Goal: Check status: Check status

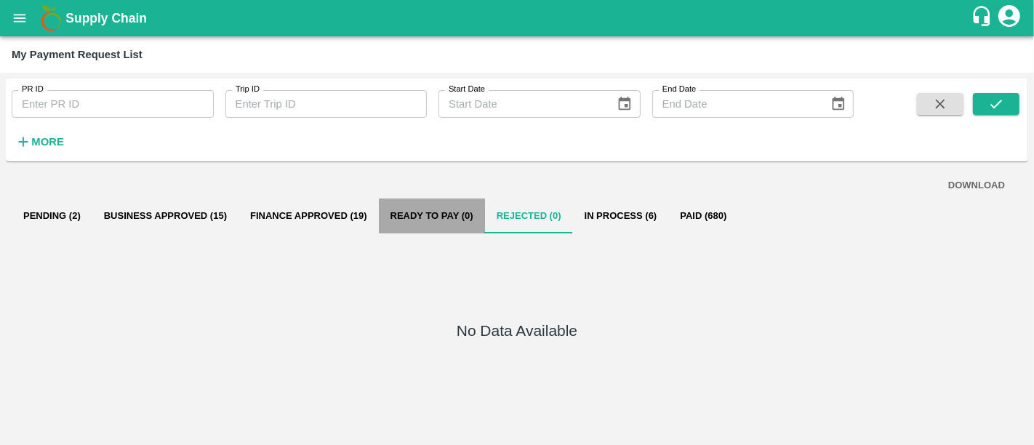
click at [399, 212] on button "Ready To Pay (0)" at bounding box center [432, 216] width 106 height 35
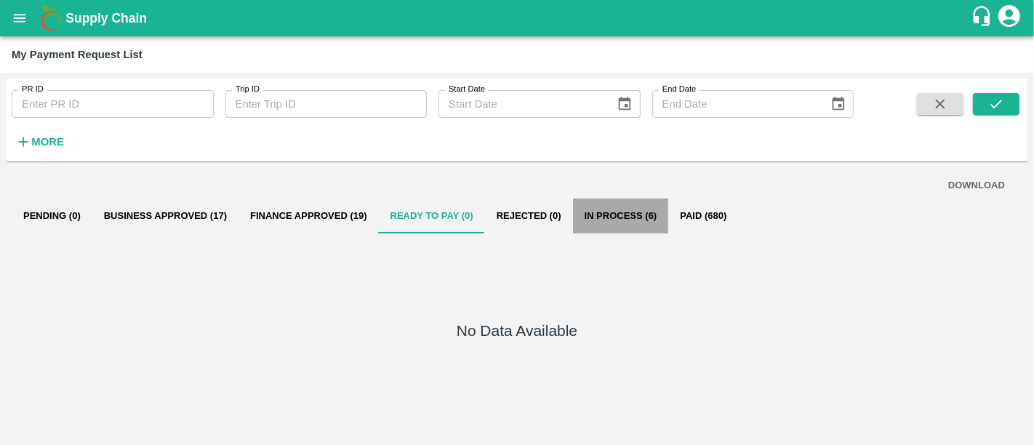
click at [608, 220] on button "In Process (6)" at bounding box center [621, 216] width 96 height 35
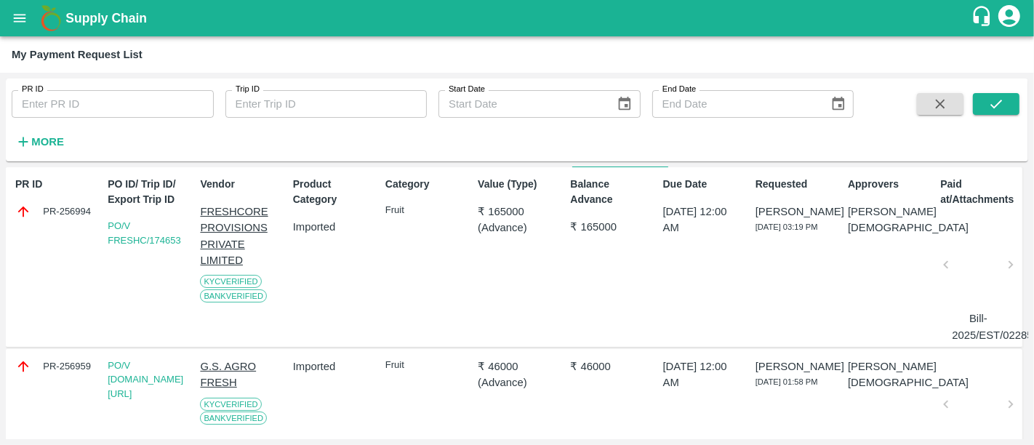
scroll to position [24, 0]
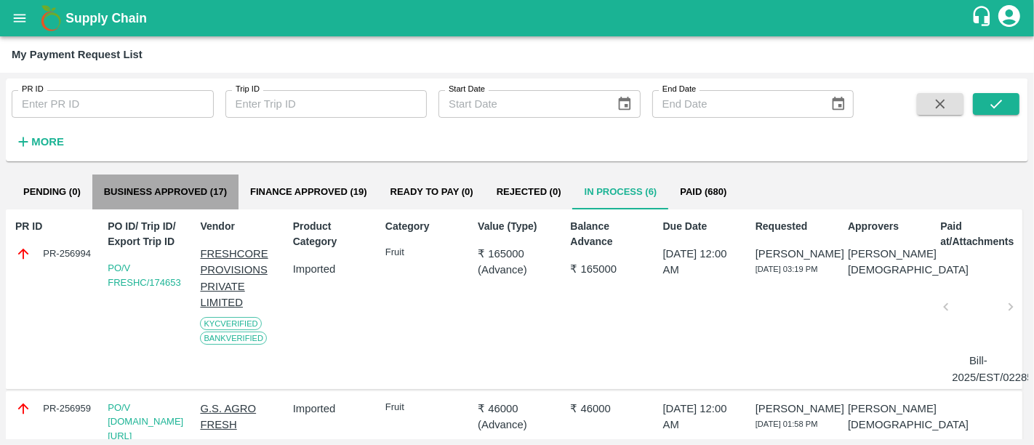
click at [161, 205] on button "Business Approved (17)" at bounding box center [165, 192] width 146 height 35
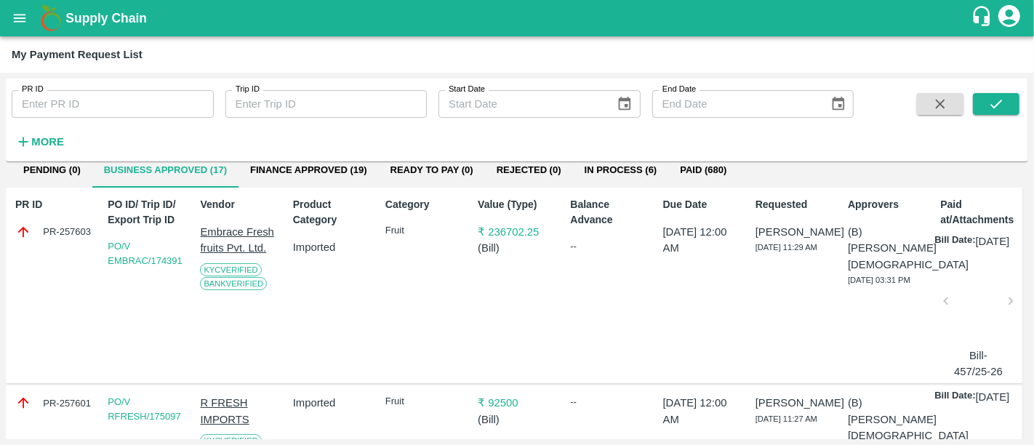
scroll to position [47, 0]
click at [958, 332] on div at bounding box center [978, 304] width 52 height 77
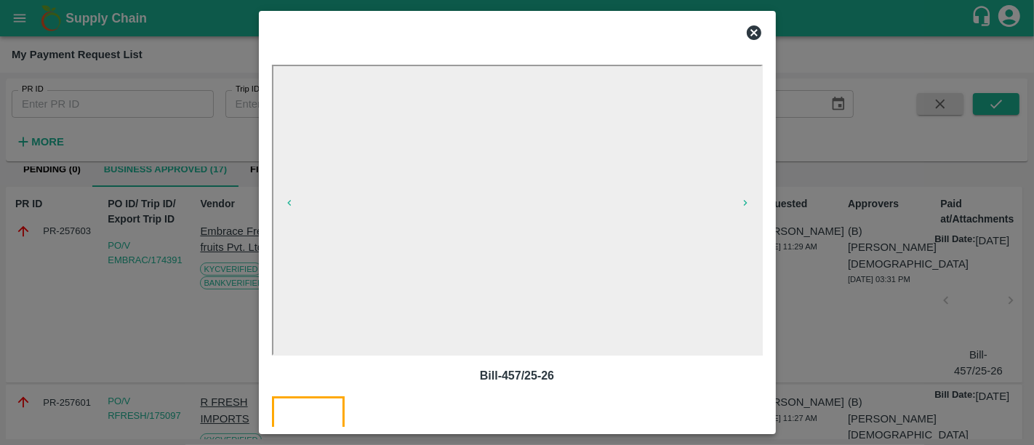
click at [846, 297] on div at bounding box center [517, 222] width 1034 height 445
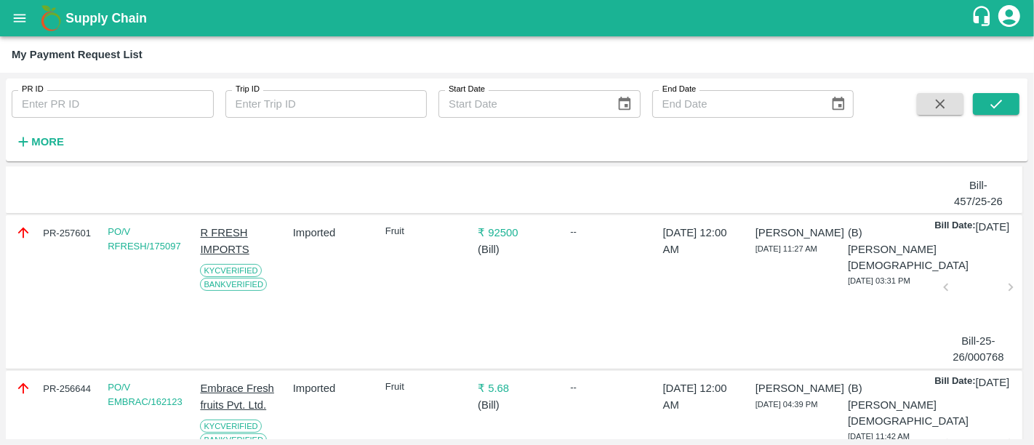
scroll to position [216, 0]
click at [499, 241] on p "₹ 92500" at bounding box center [517, 233] width 79 height 16
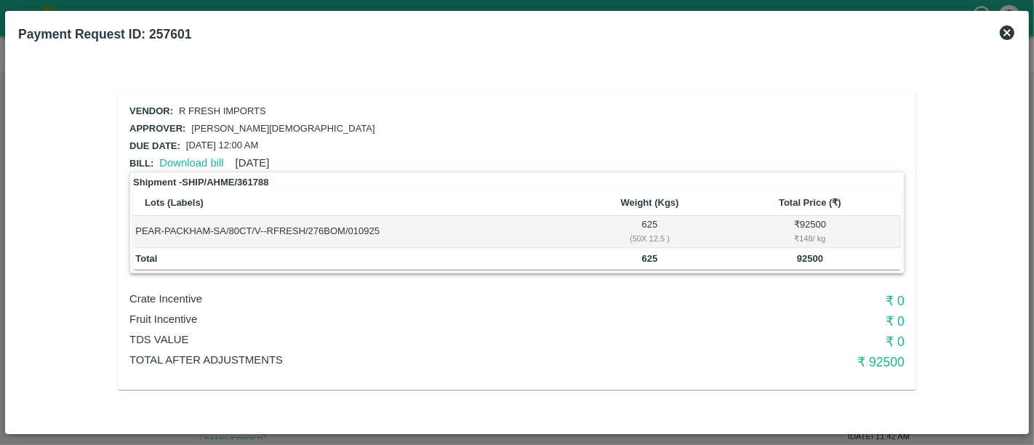
click at [1007, 36] on icon at bounding box center [1007, 32] width 15 height 15
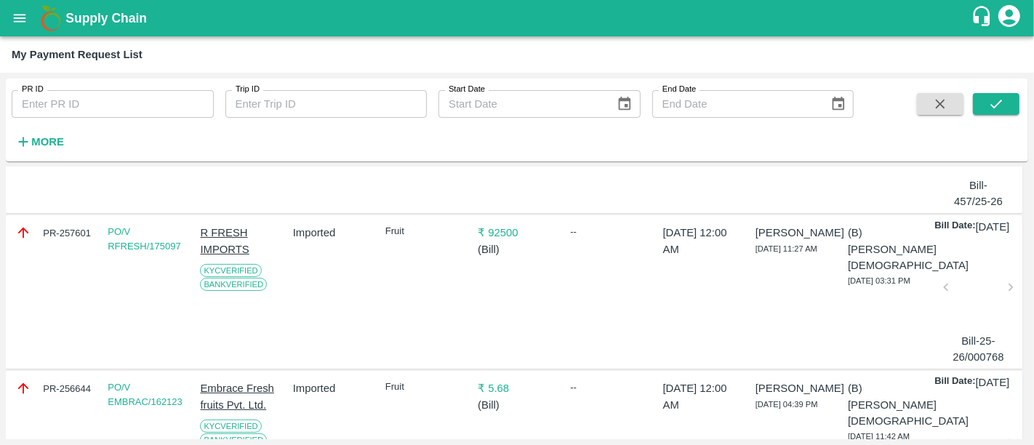
click at [136, 25] on h1 "Supply Chain" at bounding box center [518, 18] width 906 height 20
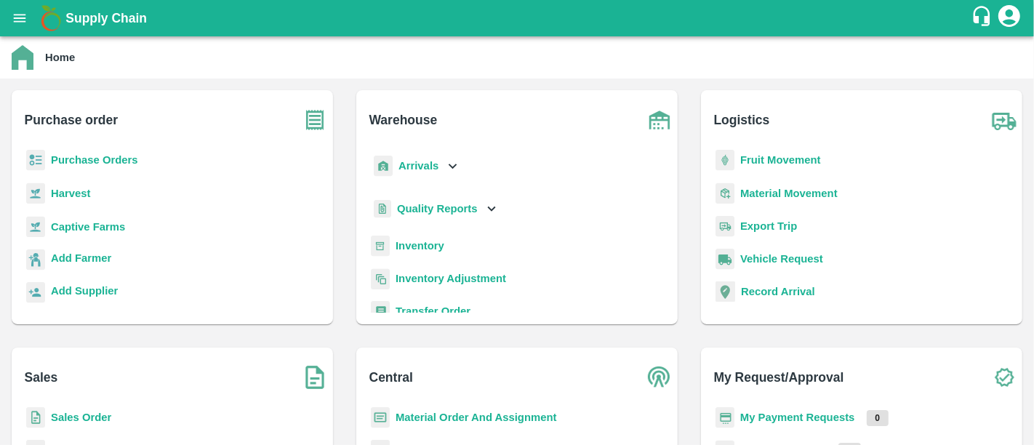
click at [127, 164] on b "Purchase Orders" at bounding box center [94, 160] width 87 height 12
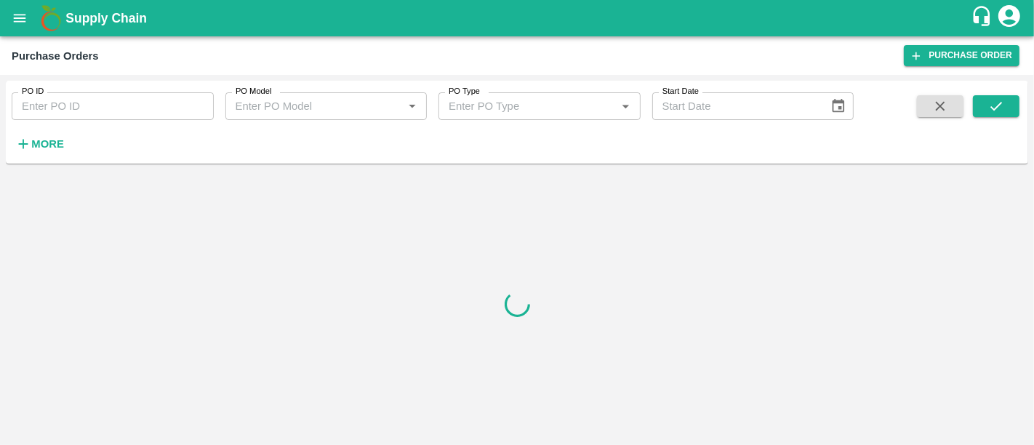
click at [68, 143] on div "PO ID PO ID PO Model PO Model   * PO Type PO Type   * Start Date Start Date More" at bounding box center [427, 119] width 854 height 76
drag, startPoint x: 48, startPoint y: 143, endPoint x: 35, endPoint y: 145, distance: 13.3
click at [35, 145] on strong "More" at bounding box center [47, 144] width 33 height 12
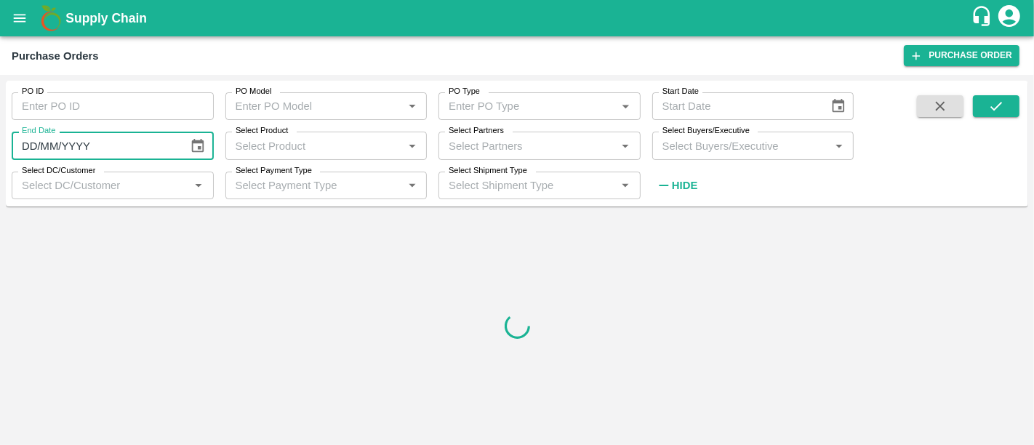
click at [35, 145] on input "DD/MM/YYYY" at bounding box center [95, 146] width 167 height 28
click at [301, 145] on input "Select Product" at bounding box center [314, 145] width 169 height 19
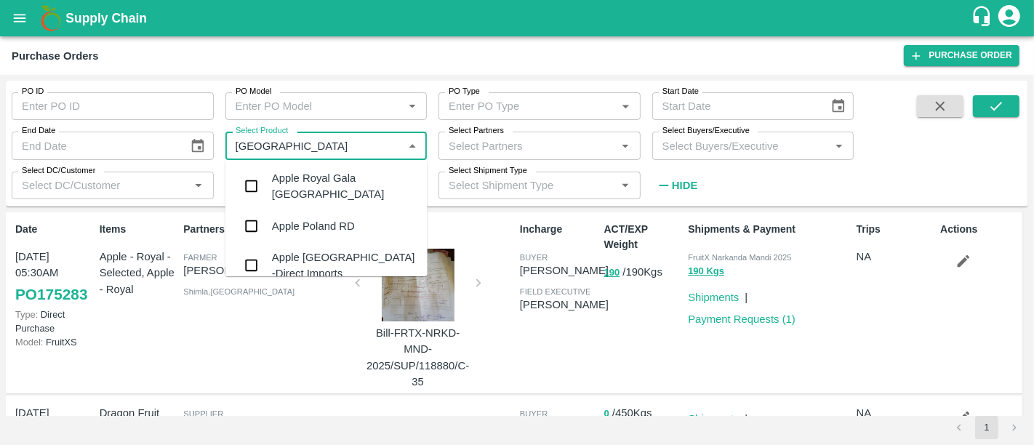
type input "poland"
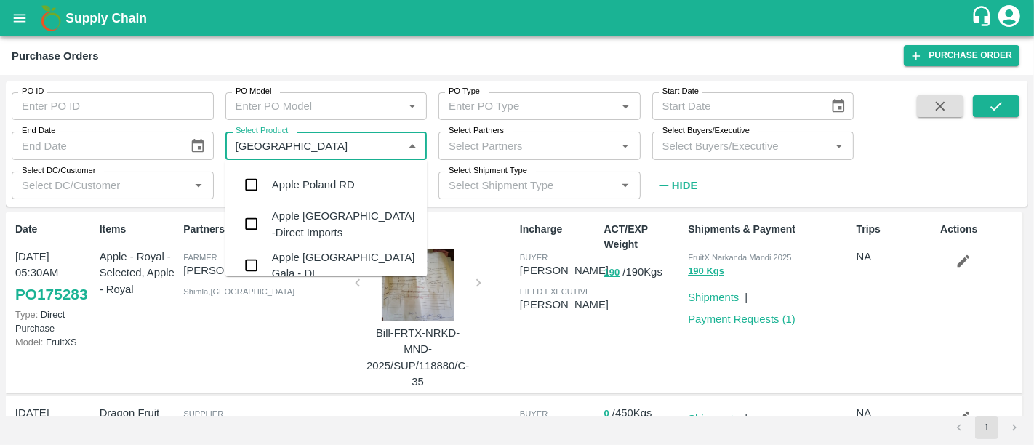
click at [320, 227] on div "Apple Poland -Direct Imports" at bounding box center [344, 224] width 144 height 33
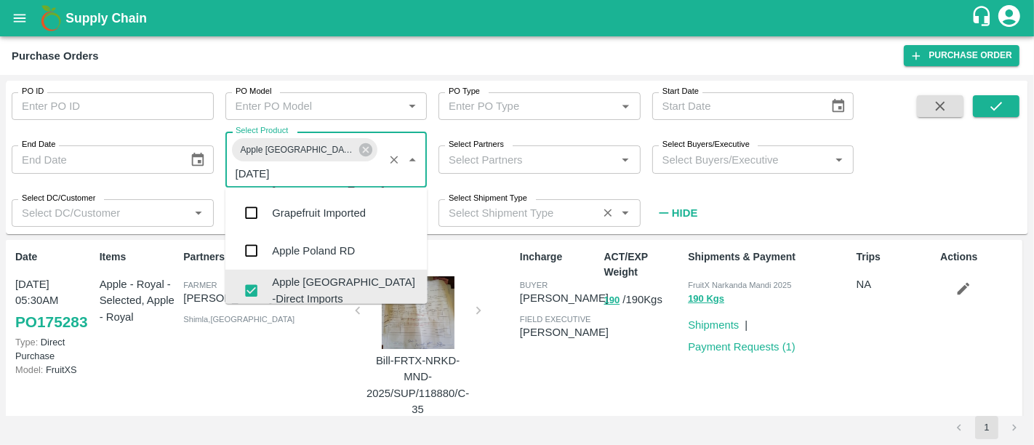
scroll to position [4, 0]
type input "poland"
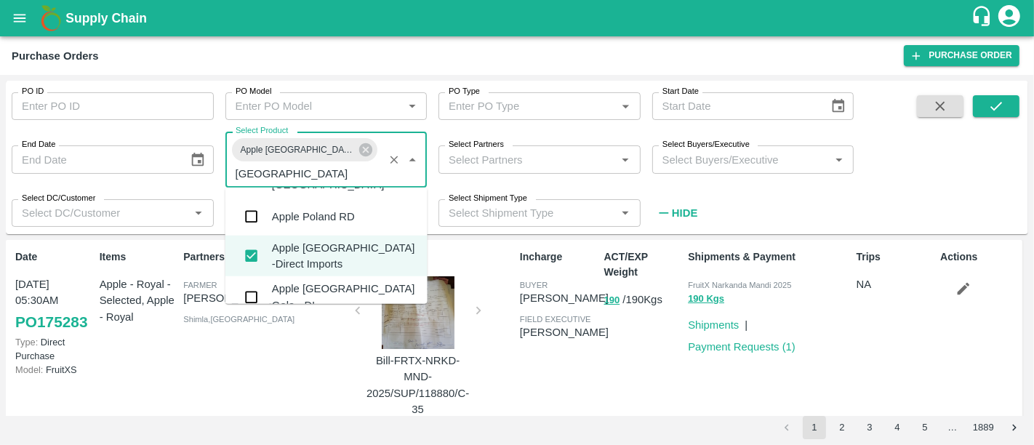
scroll to position [40, 0]
click at [305, 282] on div "Apple Poland Gala - DI" at bounding box center [344, 294] width 144 height 33
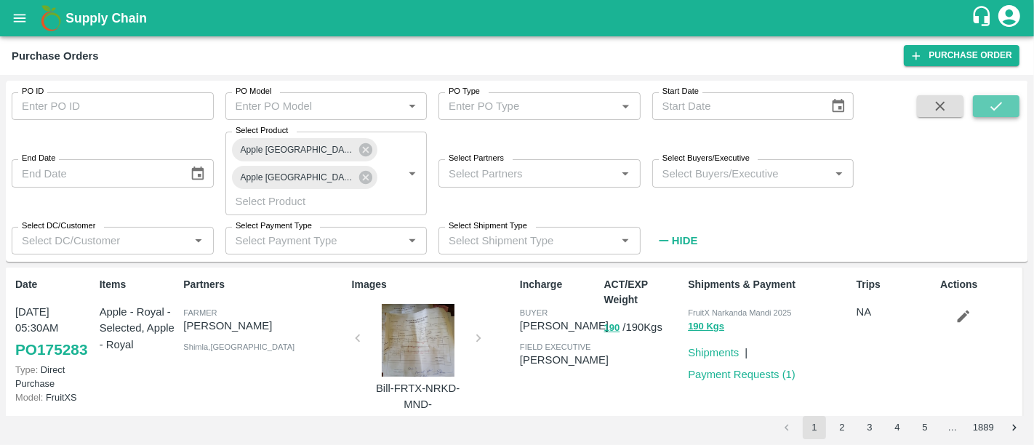
click at [989, 104] on icon "submit" at bounding box center [997, 106] width 16 height 16
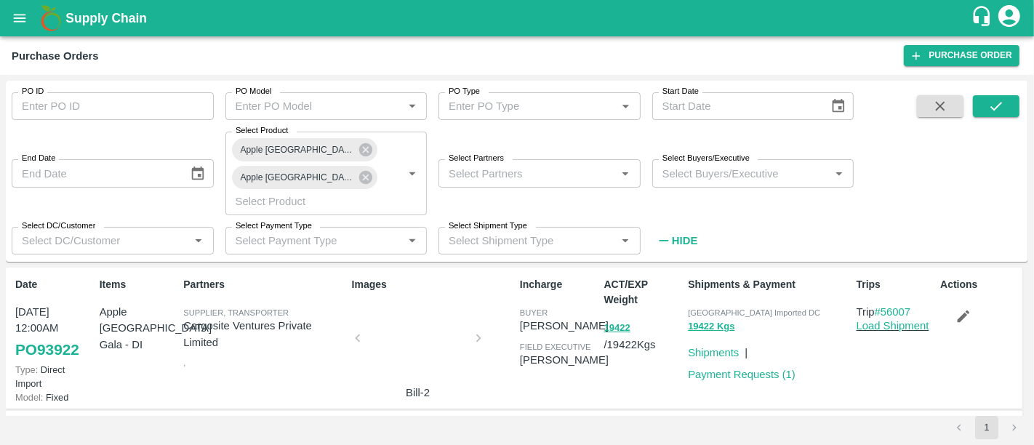
click at [424, 335] on div at bounding box center [418, 342] width 109 height 77
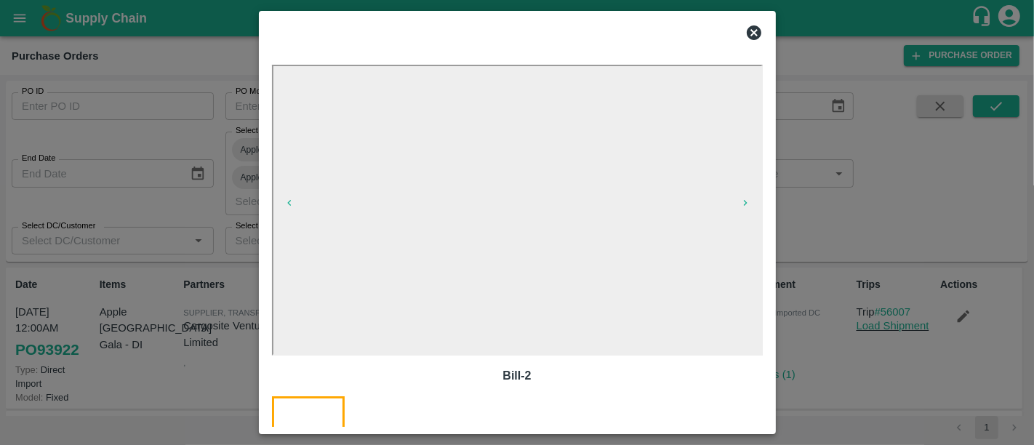
click at [815, 221] on div at bounding box center [517, 222] width 1034 height 445
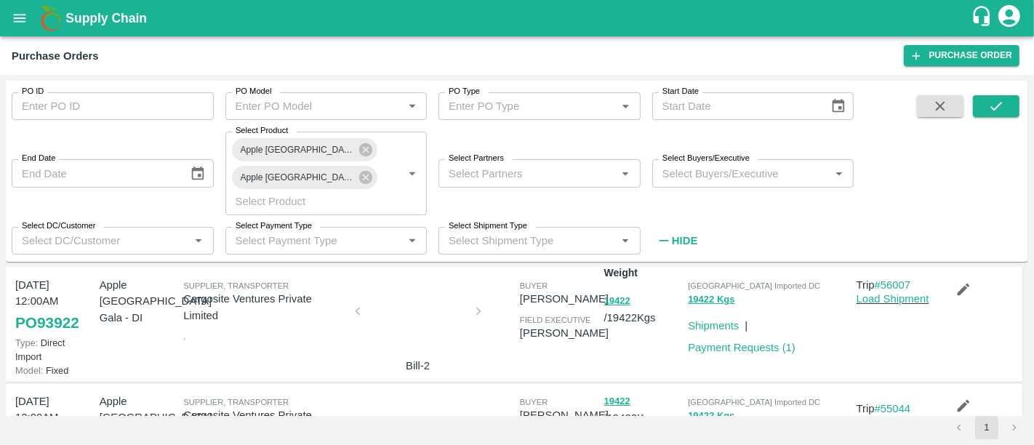
scroll to position [129, 0]
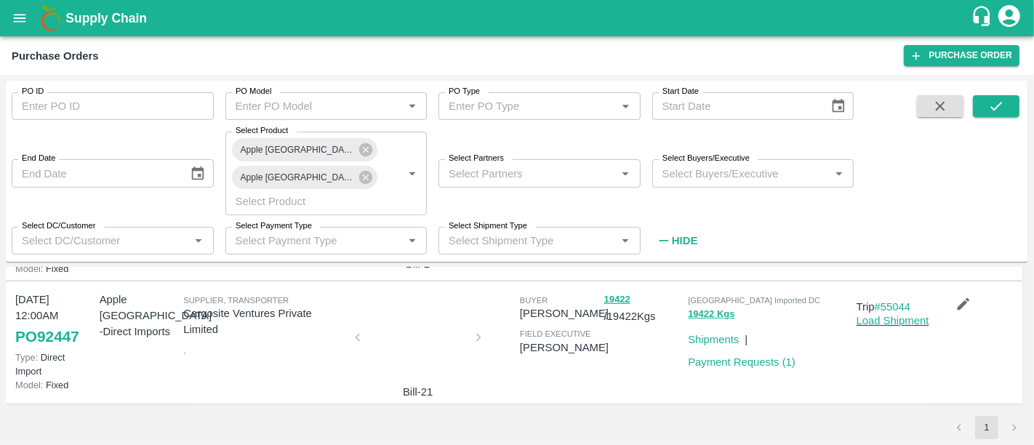
click at [402, 342] on div at bounding box center [418, 341] width 109 height 77
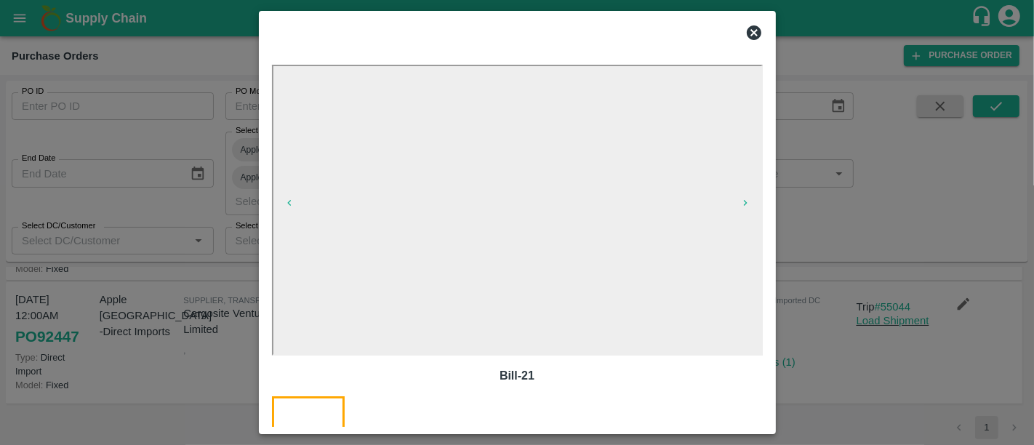
click at [783, 305] on div at bounding box center [517, 222] width 1034 height 445
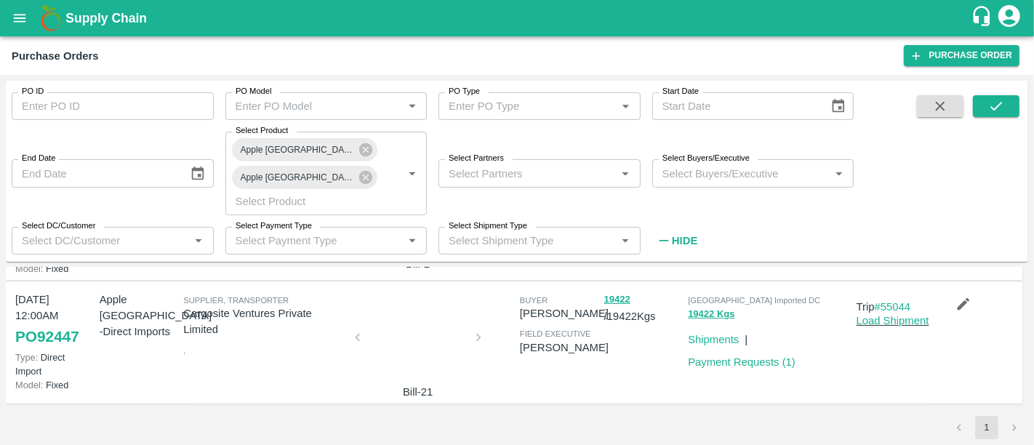
click at [771, 348] on div "Payment Requests ( 1 )" at bounding box center [738, 359] width 113 height 22
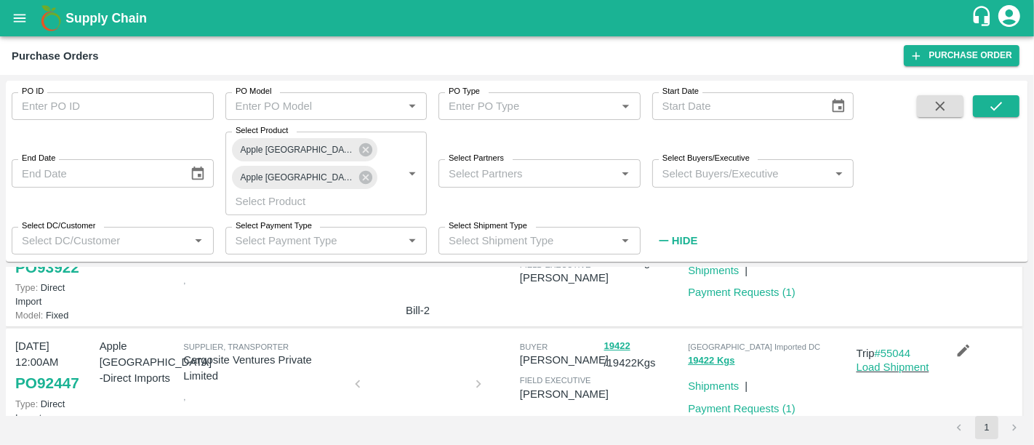
scroll to position [0, 0]
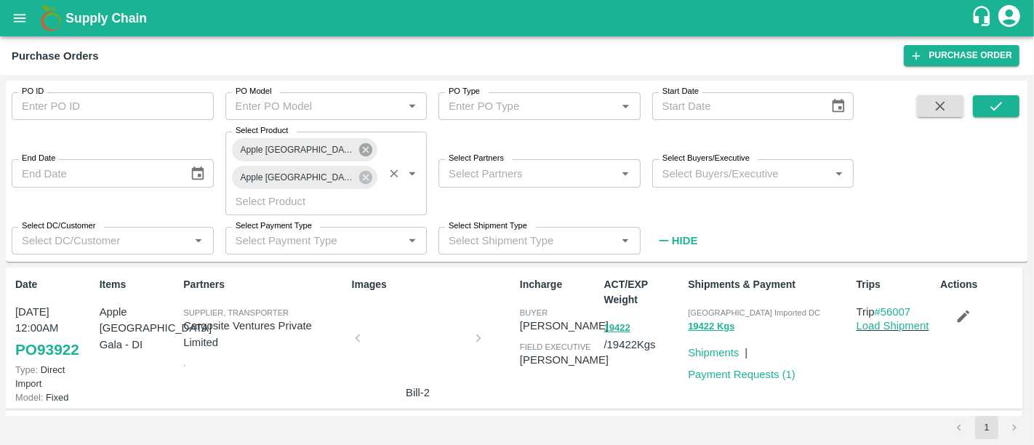
click at [365, 156] on icon at bounding box center [365, 149] width 13 height 13
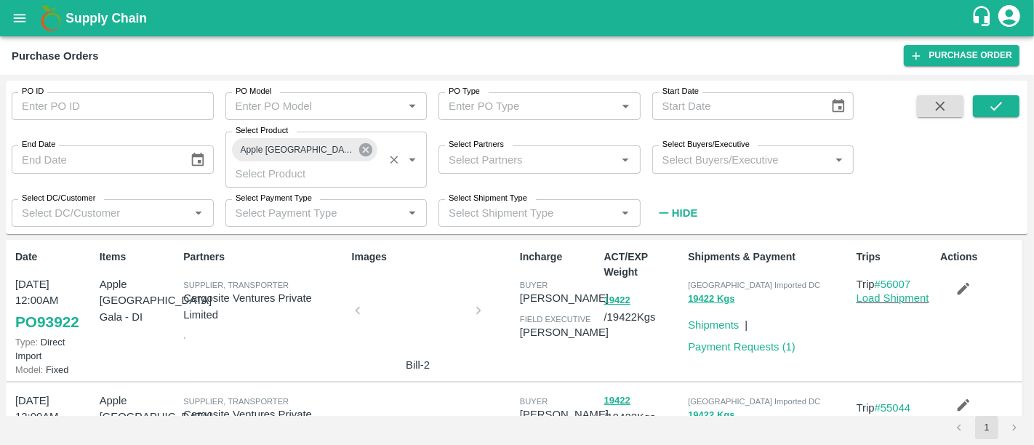
click at [359, 151] on icon at bounding box center [365, 149] width 13 height 13
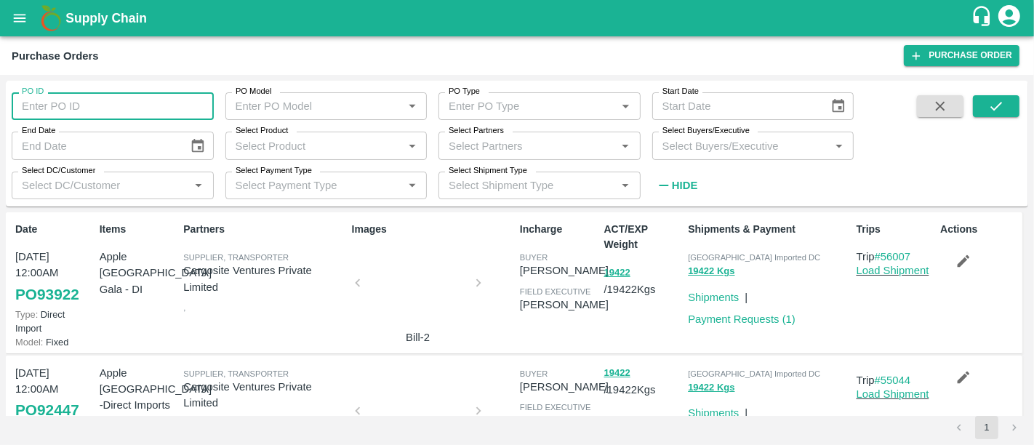
click at [143, 105] on input "PO ID" at bounding box center [113, 106] width 202 height 28
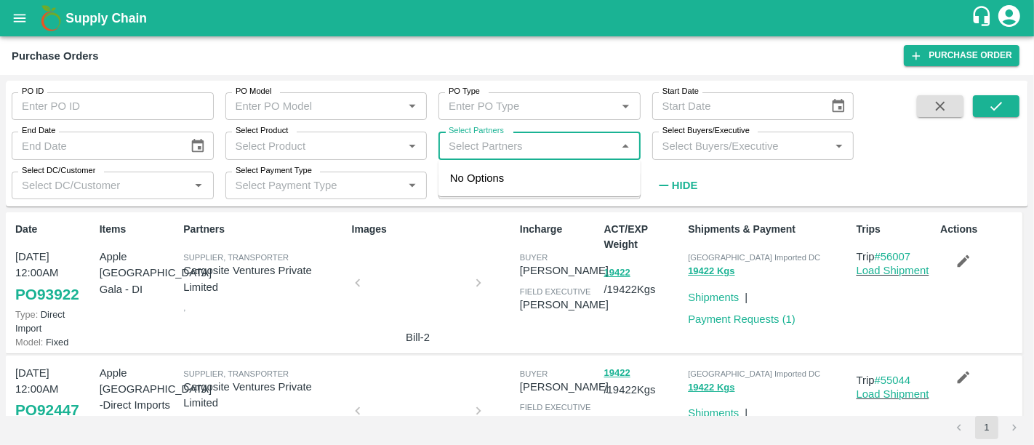
click at [469, 144] on input "Select Partners" at bounding box center [527, 145] width 169 height 19
type input "raien"
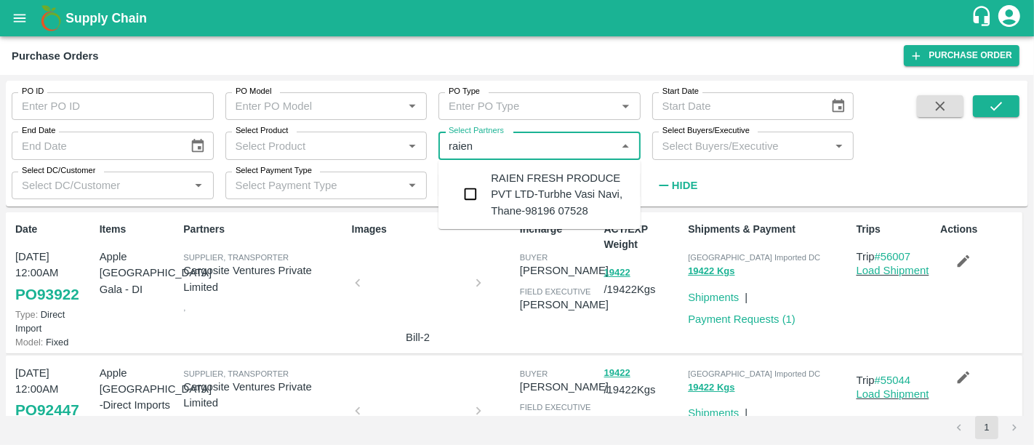
click at [532, 191] on div "RAIEN FRESH PRODUCE PVT LTD-Turbhe Vasi Navi, Thane-98196 07528" at bounding box center [560, 194] width 138 height 49
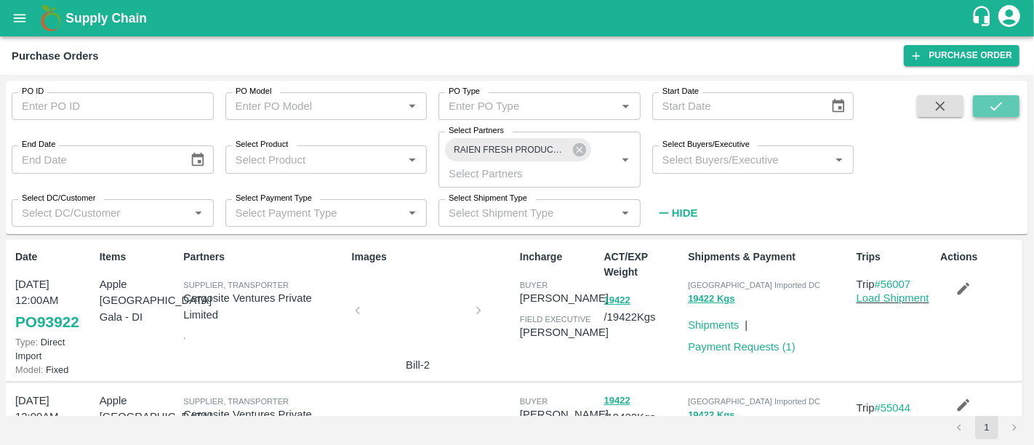
click at [985, 115] on button "submit" at bounding box center [996, 106] width 47 height 22
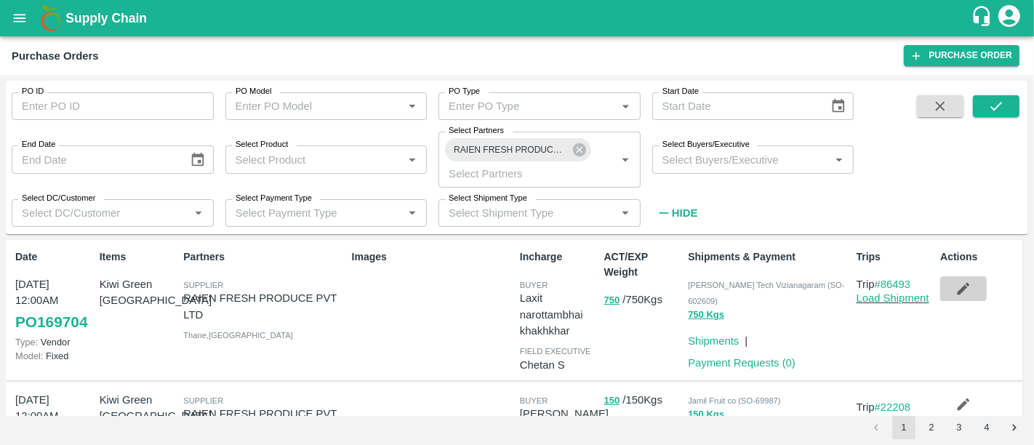
click at [968, 290] on icon "button" at bounding box center [964, 289] width 16 height 16
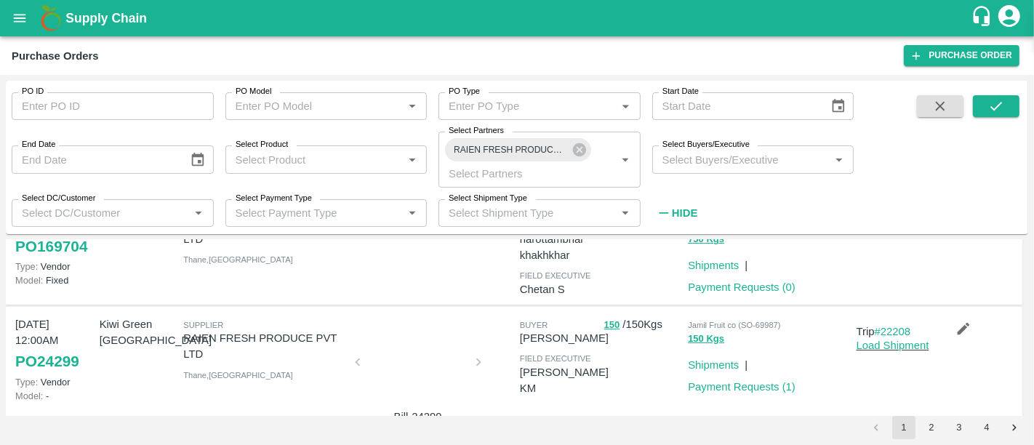
scroll to position [76, 0]
click at [452, 368] on div at bounding box center [418, 365] width 109 height 77
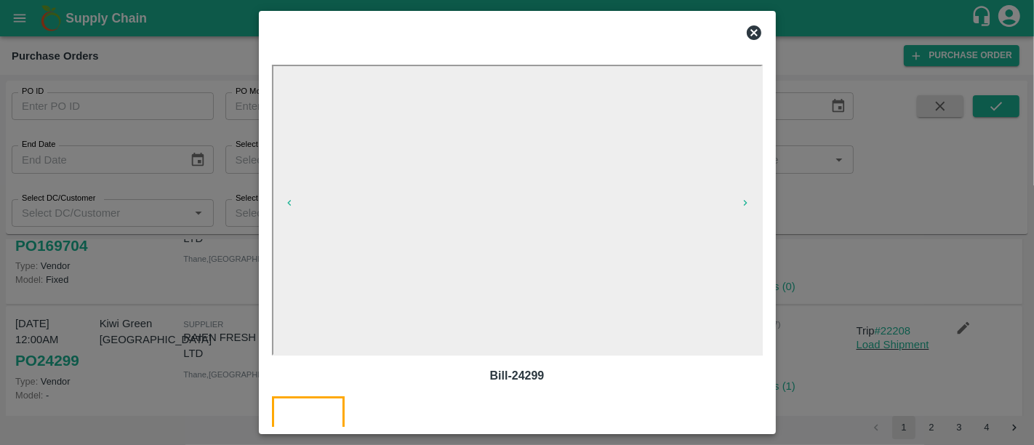
click at [824, 273] on div at bounding box center [517, 222] width 1034 height 445
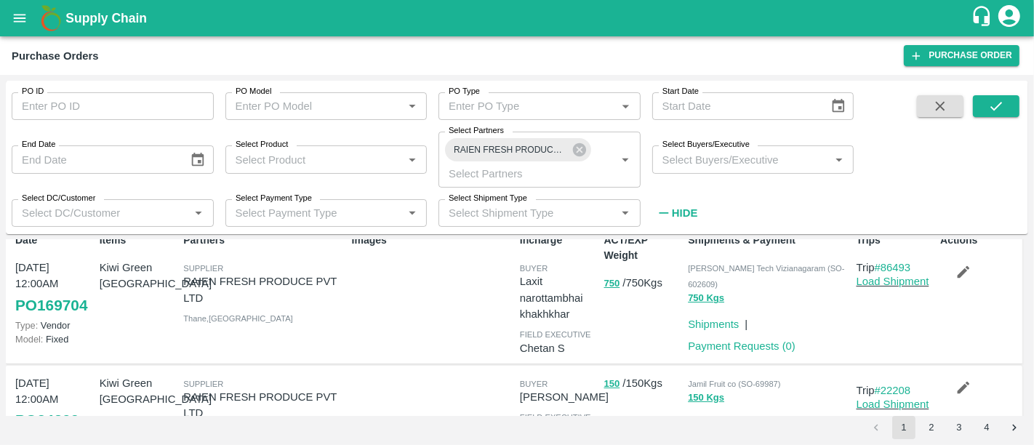
scroll to position [0, 0]
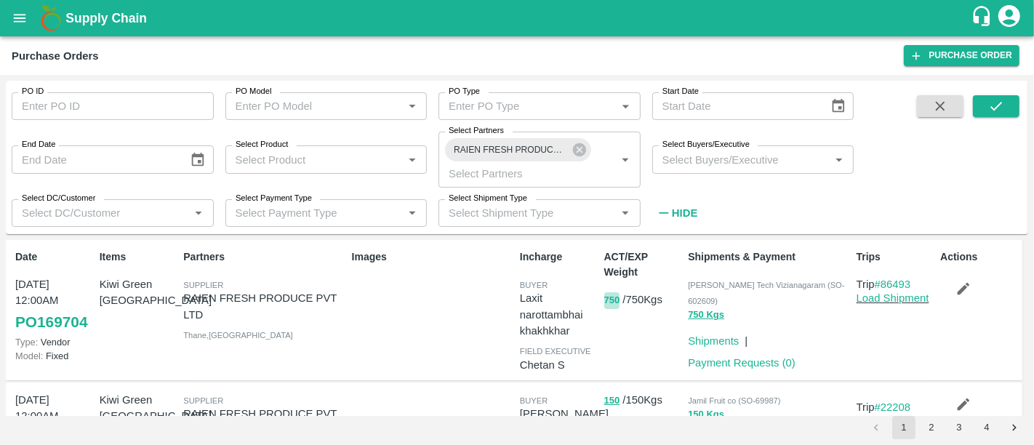
click at [607, 304] on button "750" at bounding box center [612, 300] width 16 height 17
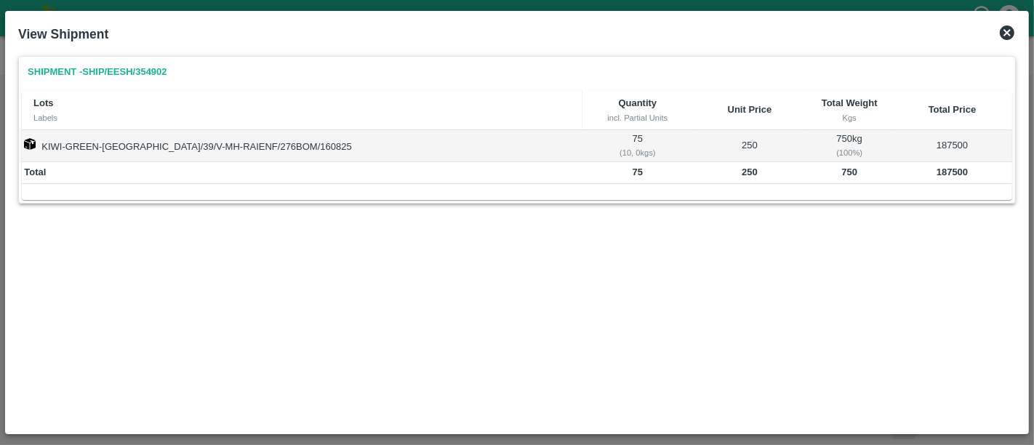
click at [1008, 40] on icon at bounding box center [1007, 32] width 17 height 17
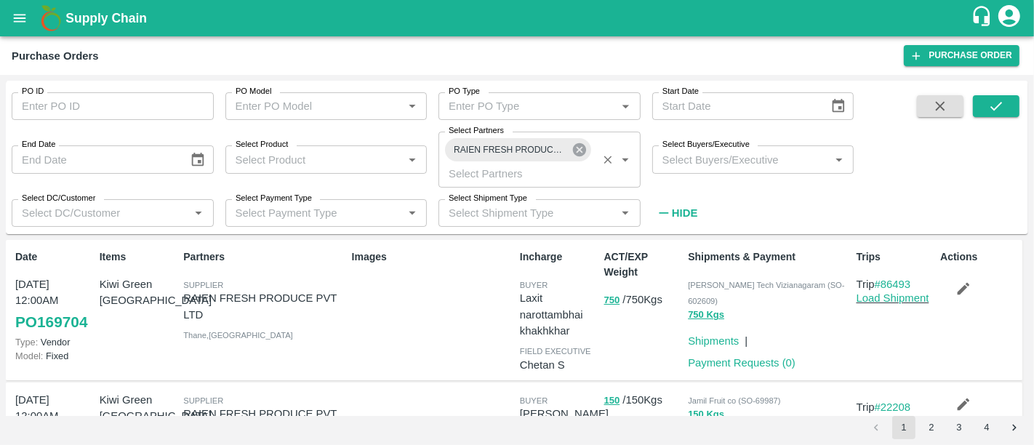
click at [582, 148] on icon at bounding box center [579, 149] width 13 height 13
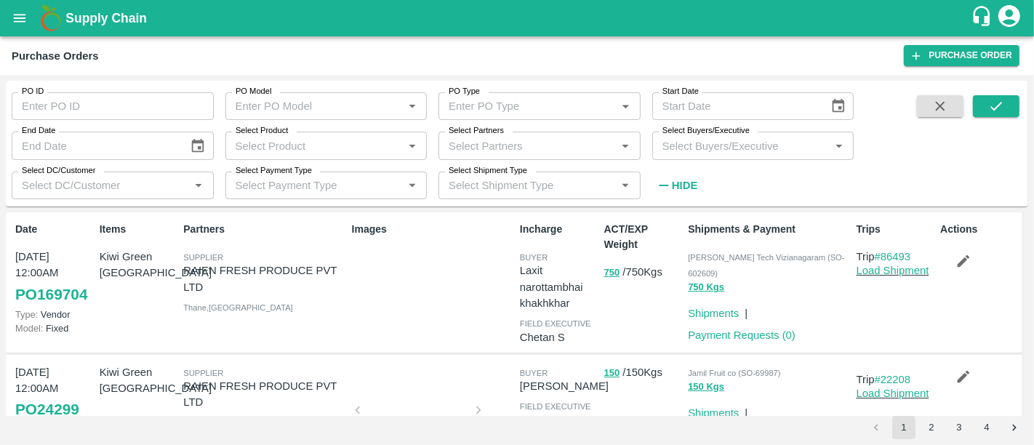
click at [137, 12] on b "Supply Chain" at bounding box center [105, 18] width 81 height 15
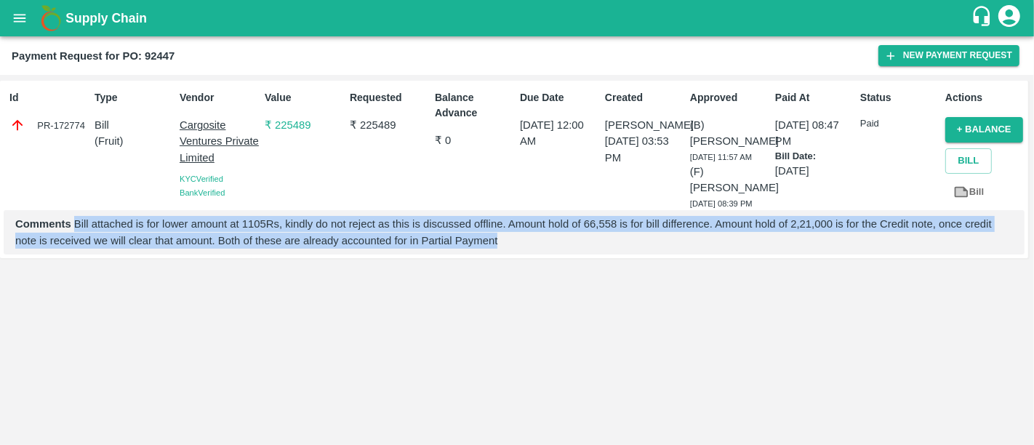
drag, startPoint x: 523, startPoint y: 256, endPoint x: 74, endPoint y: 229, distance: 449.6
click at [74, 229] on p "Comments [PERSON_NAME] attached is for lower amount at 1105Rs, kindly do not re…" at bounding box center [514, 232] width 998 height 33
click at [74, 229] on p "Comments Bill attached is for lower amount at 1105Rs, kindly do not reject as t…" at bounding box center [514, 232] width 998 height 33
drag, startPoint x: 74, startPoint y: 229, endPoint x: 527, endPoint y: 292, distance: 456.7
click at [527, 292] on div "Id PR-172774 Type Bill ( Fruit ) Vendor Cargosite Ventures Private Limited KYC …" at bounding box center [517, 260] width 1034 height 370
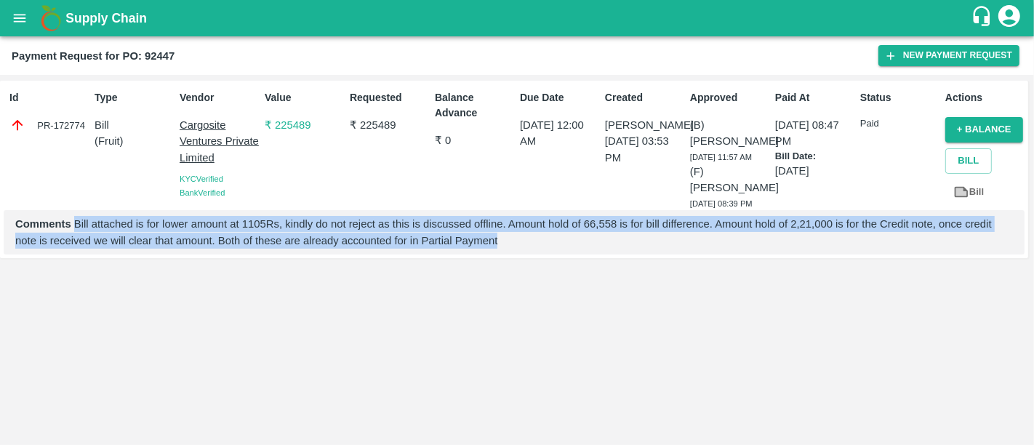
click at [527, 292] on div "Id PR-172774 Type Bill ( Fruit ) Vendor Cargosite Ventures Private Limited KYC …" at bounding box center [517, 260] width 1034 height 370
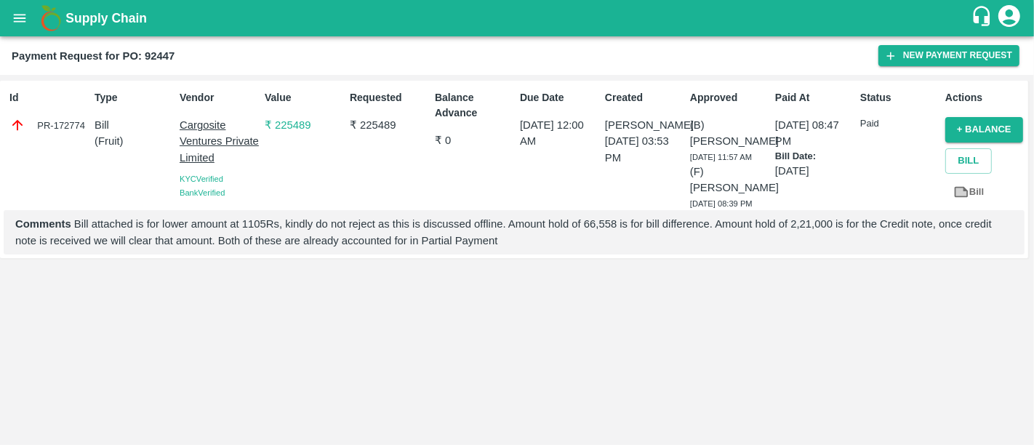
click at [297, 130] on p "₹ 225489" at bounding box center [304, 125] width 79 height 16
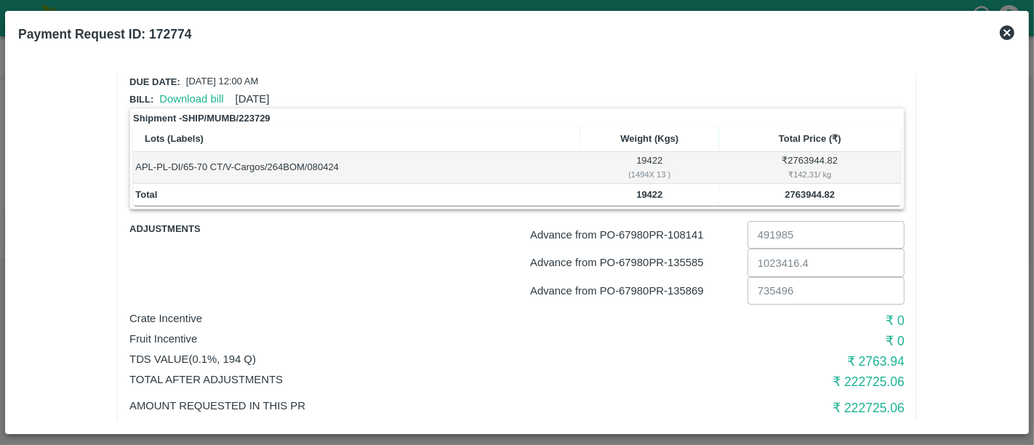
scroll to position [146, 0]
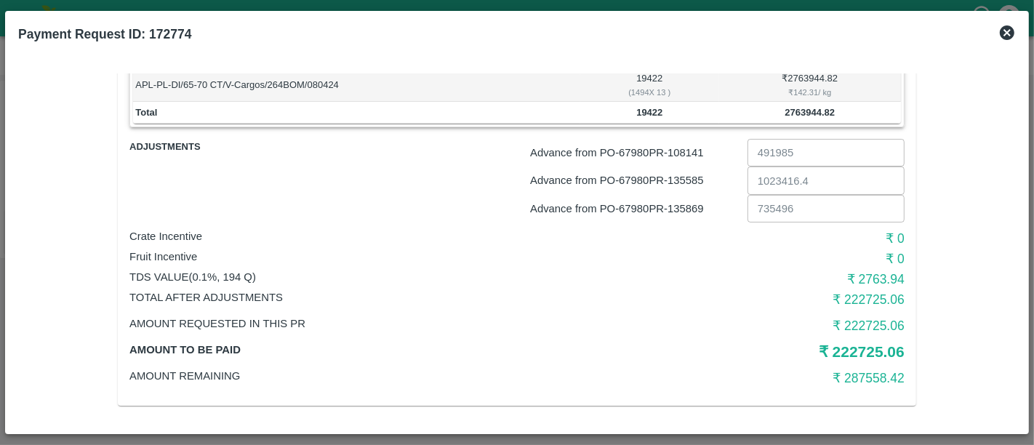
click at [1005, 38] on icon at bounding box center [1007, 32] width 15 height 15
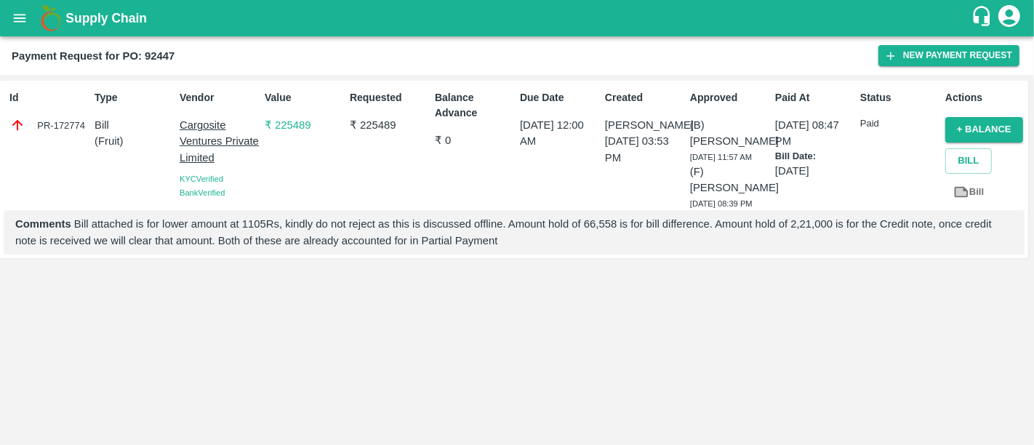
click at [119, 17] on b "Supply Chain" at bounding box center [105, 18] width 81 height 15
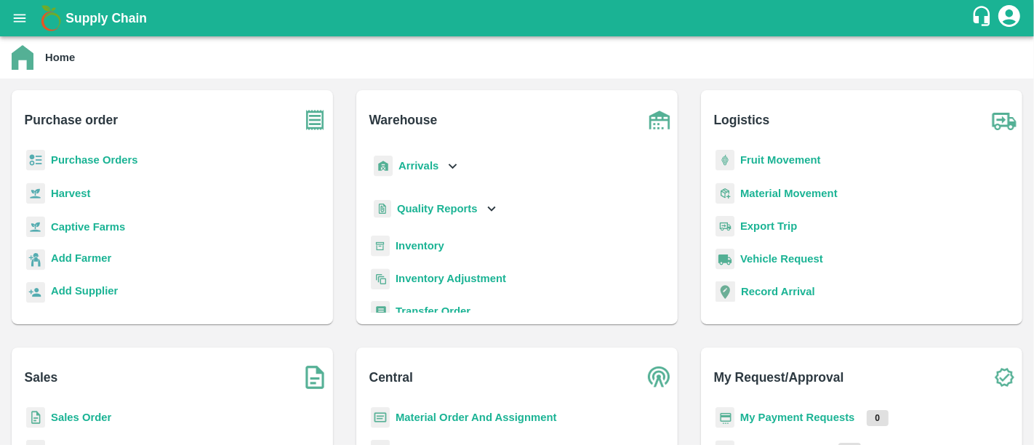
click at [813, 418] on b "My Payment Requests" at bounding box center [797, 418] width 115 height 12
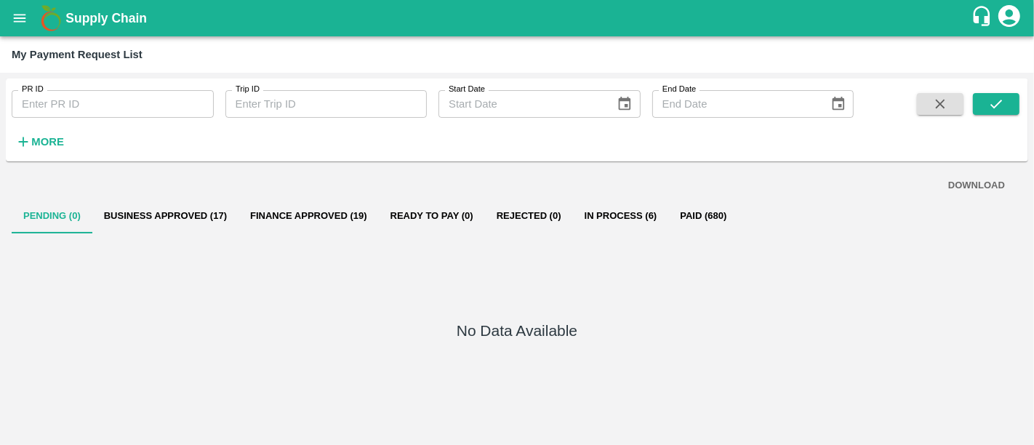
click at [625, 221] on button "In Process (6)" at bounding box center [621, 216] width 96 height 35
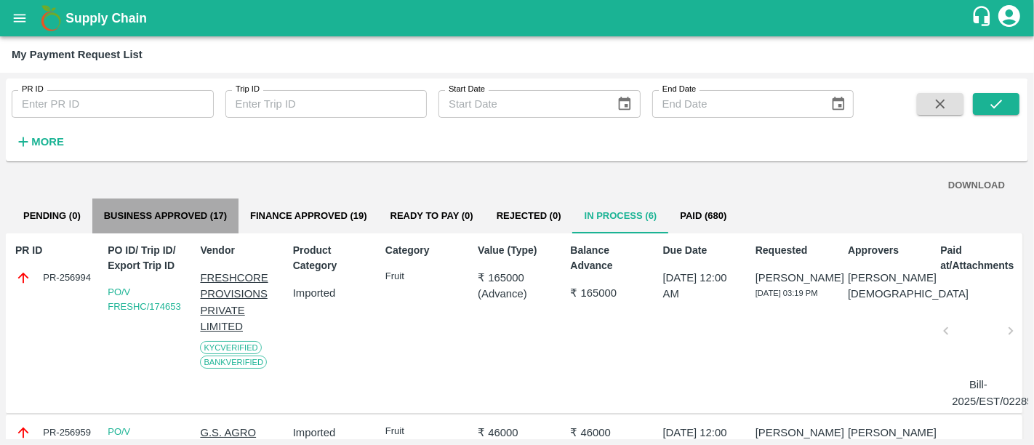
click at [189, 213] on button "Business Approved (17)" at bounding box center [165, 216] width 146 height 35
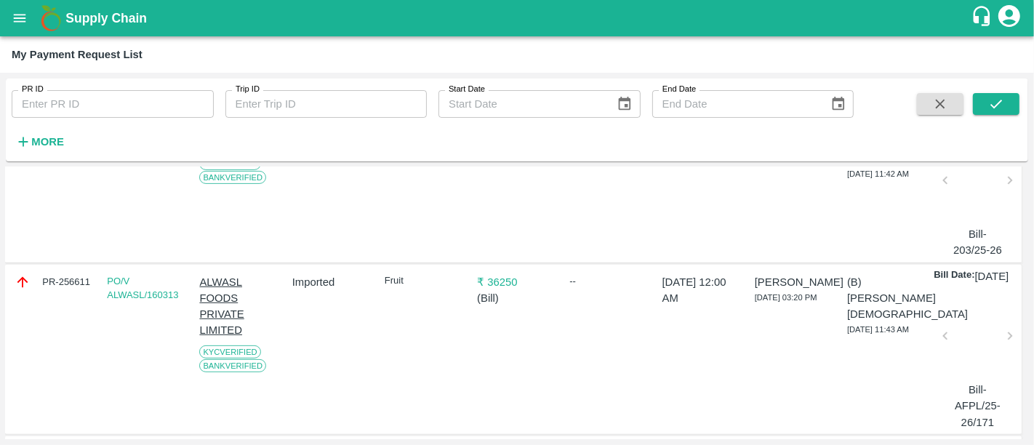
scroll to position [495, 1]
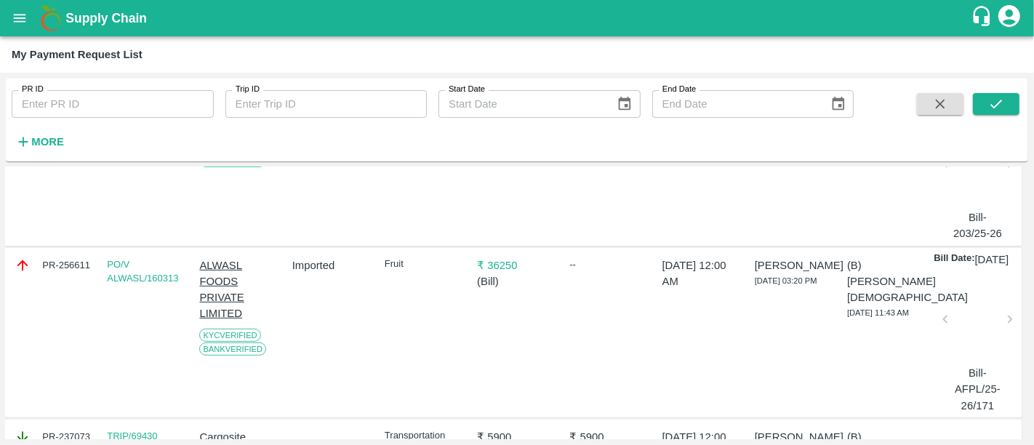
click at [502, 273] on p "₹ 36250" at bounding box center [516, 265] width 79 height 16
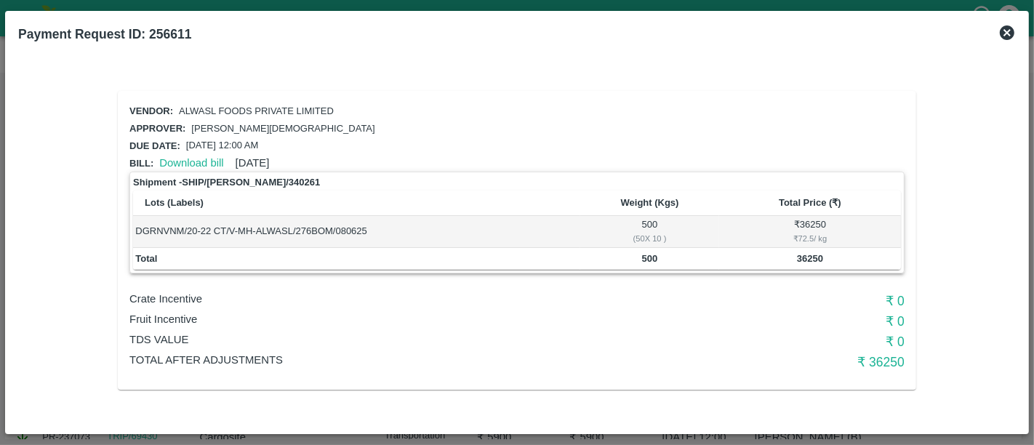
click at [1004, 39] on icon at bounding box center [1007, 32] width 17 height 17
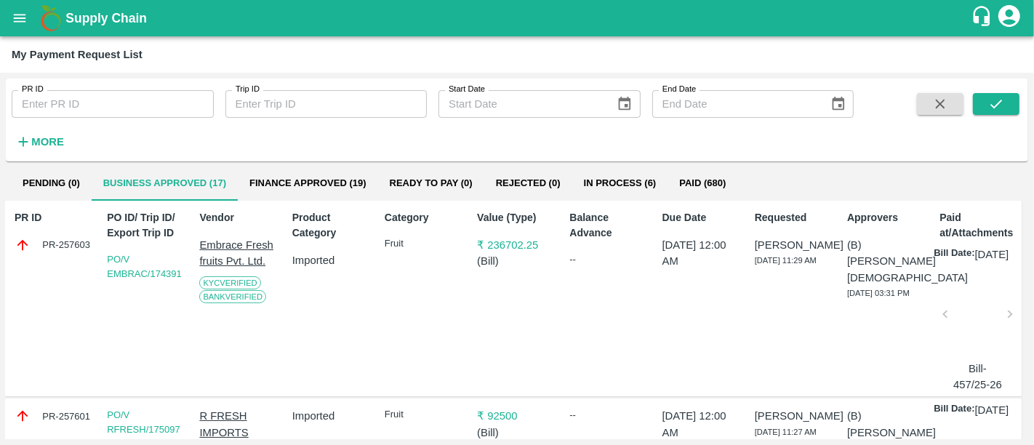
scroll to position [0, 1]
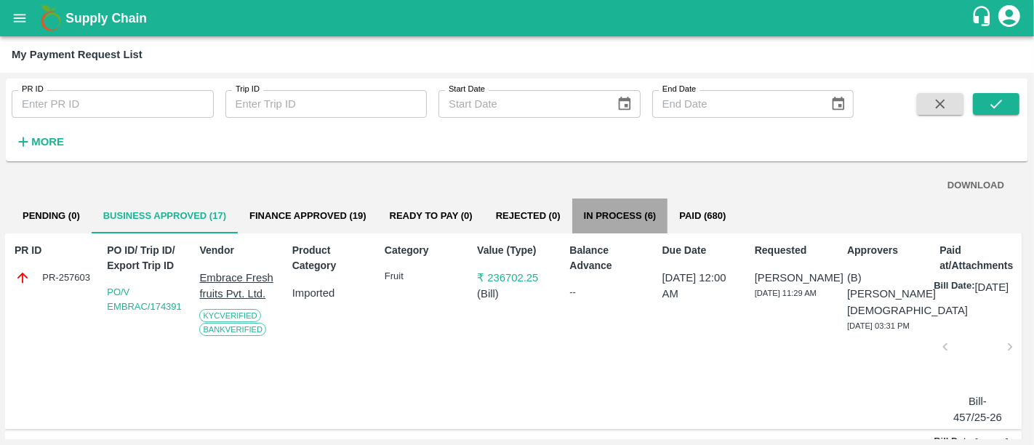
click at [612, 220] on button "In Process (6)" at bounding box center [620, 216] width 96 height 35
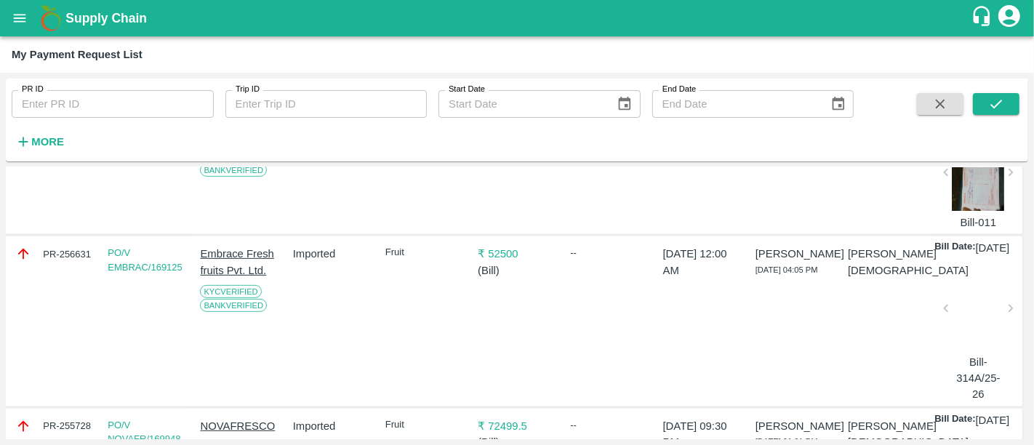
scroll to position [0, 0]
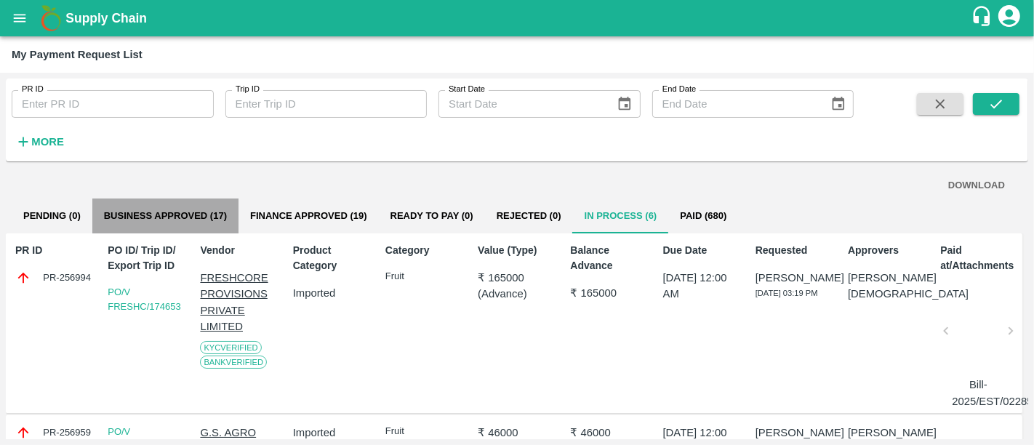
click at [214, 225] on button "Business Approved (17)" at bounding box center [165, 216] width 146 height 35
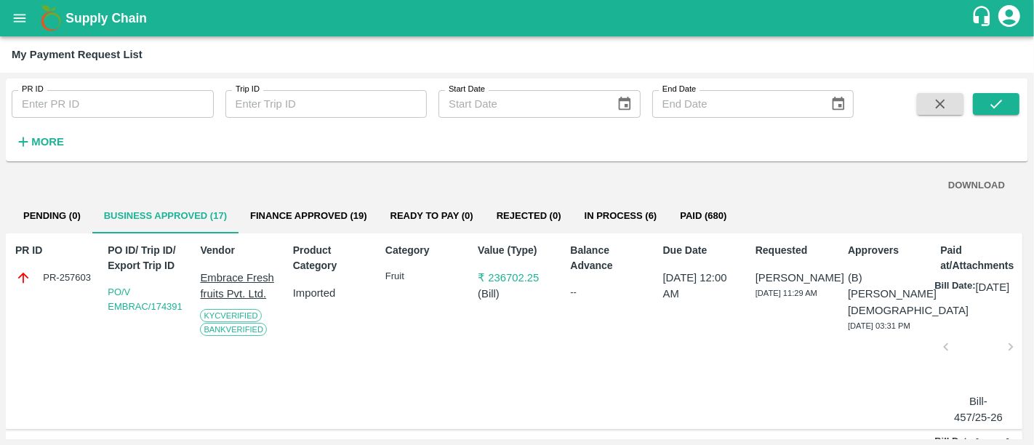
click at [68, 273] on div "PR-257603" at bounding box center [54, 278] width 79 height 16
copy div "PR-257603"
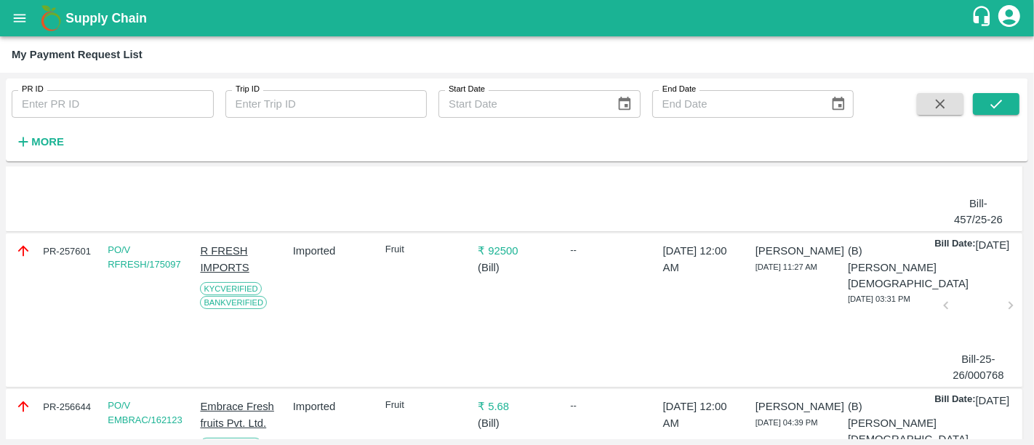
scroll to position [199, 0]
click at [63, 258] on div "PR-257601" at bounding box center [54, 250] width 79 height 16
copy div "257601"
click at [63, 258] on div "PR-257601" at bounding box center [54, 250] width 79 height 16
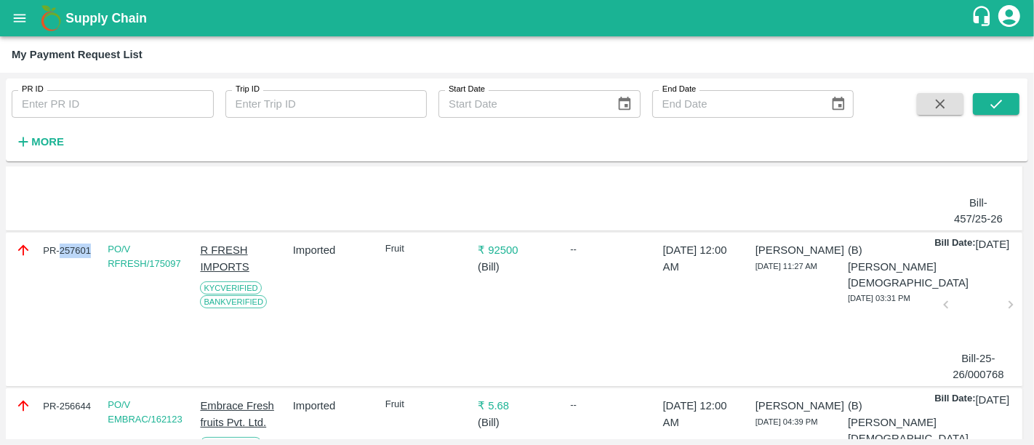
click at [63, 258] on div "PR-257601" at bounding box center [54, 250] width 79 height 16
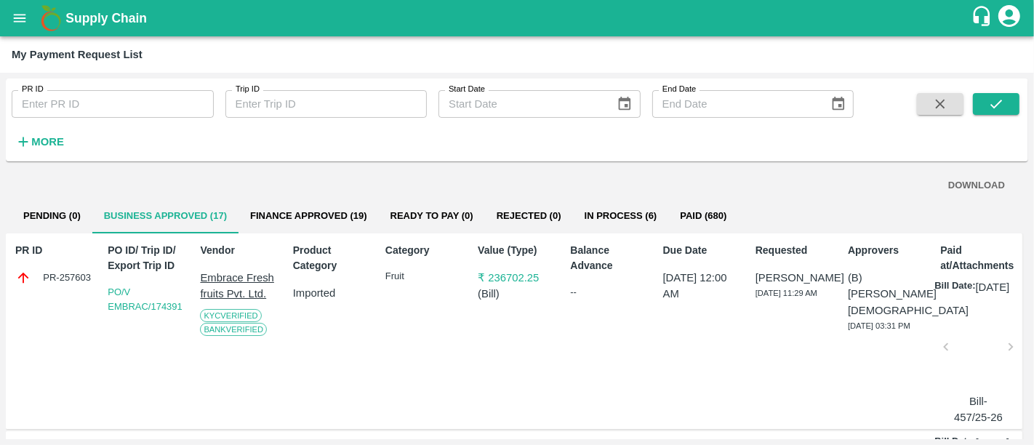
click at [95, 23] on b "Supply Chain" at bounding box center [105, 18] width 81 height 15
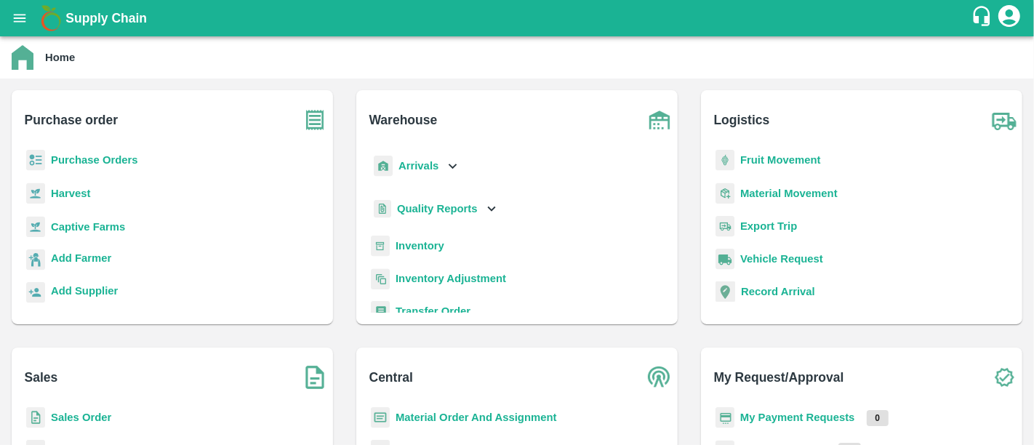
click at [121, 157] on b "Purchase Orders" at bounding box center [94, 160] width 87 height 12
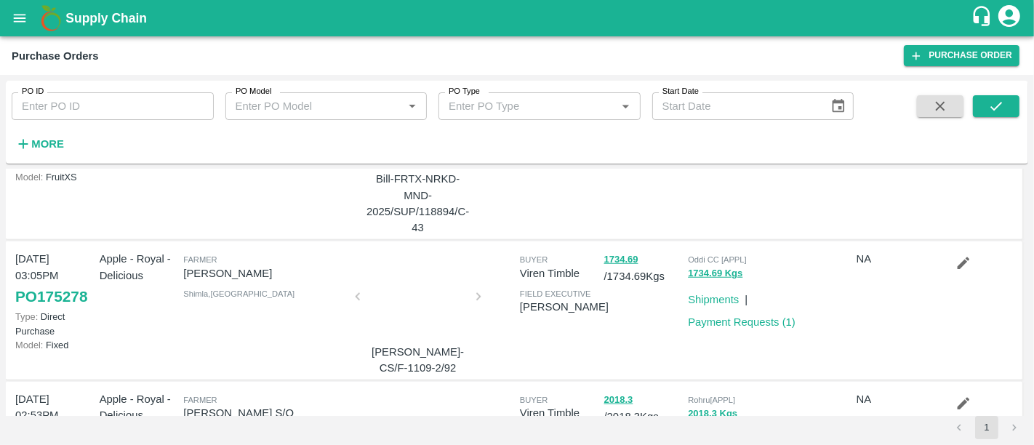
scroll to position [1284, 0]
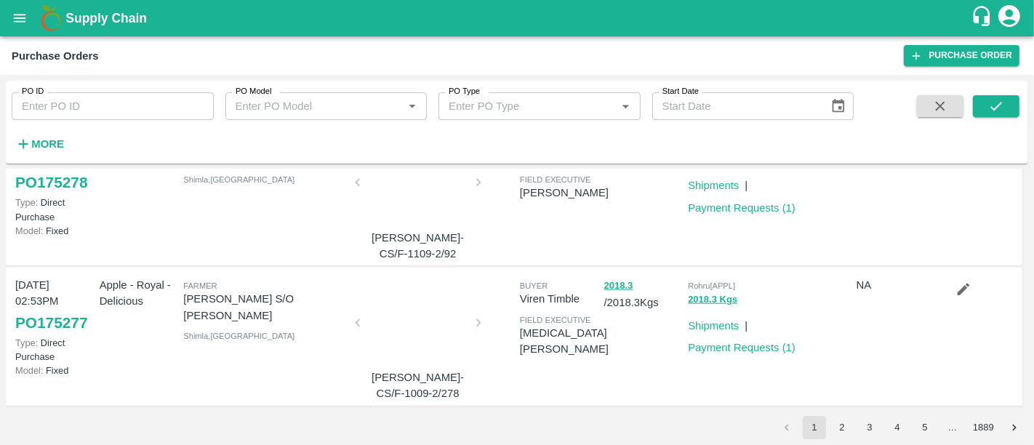
click at [156, 115] on input "PO ID" at bounding box center [113, 106] width 202 height 28
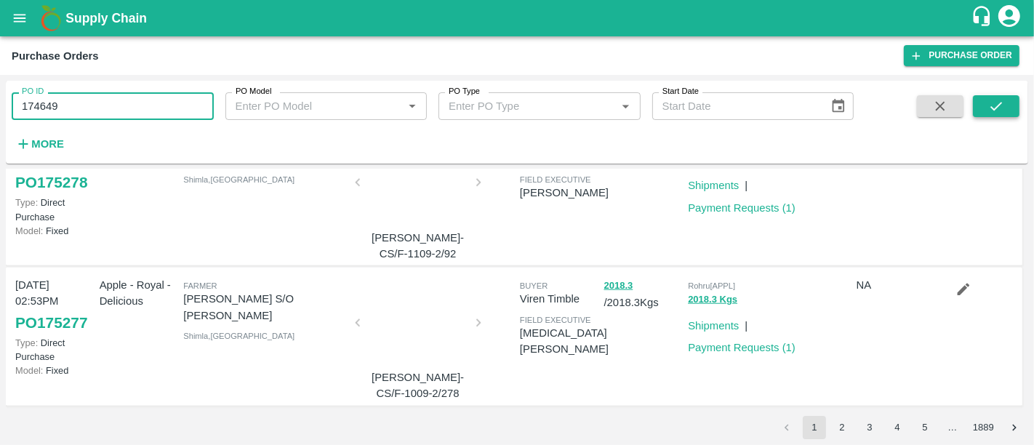
type input "174649"
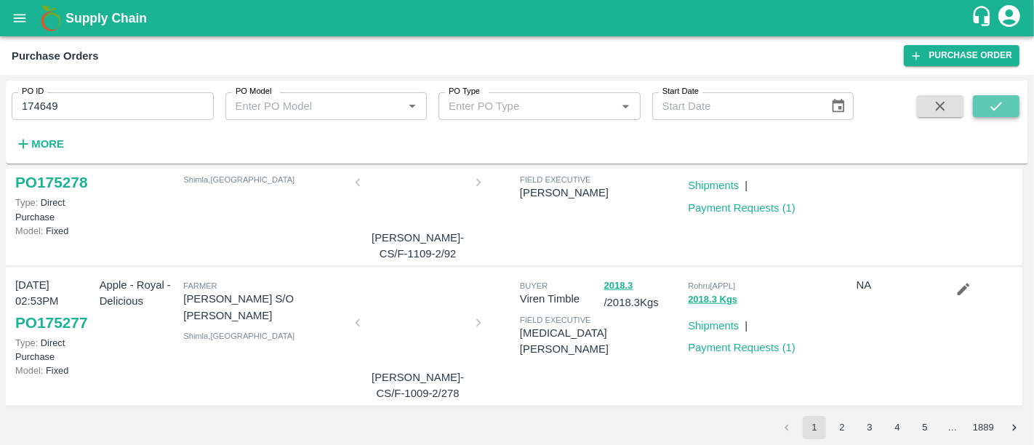
click at [1016, 103] on button "submit" at bounding box center [996, 106] width 47 height 22
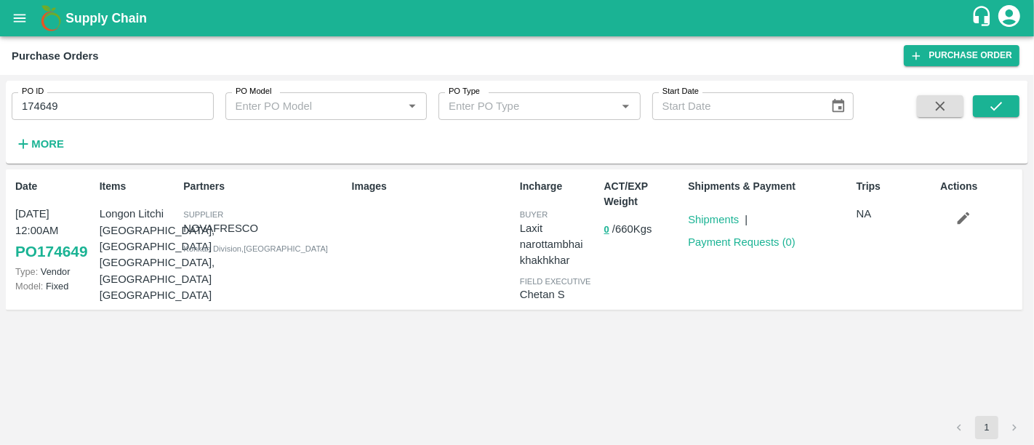
drag, startPoint x: 125, startPoint y: 7, endPoint x: 120, endPoint y: 17, distance: 11.4
click at [120, 17] on div "Supply Chain" at bounding box center [517, 18] width 1034 height 36
click at [120, 17] on b "Supply Chain" at bounding box center [105, 18] width 81 height 15
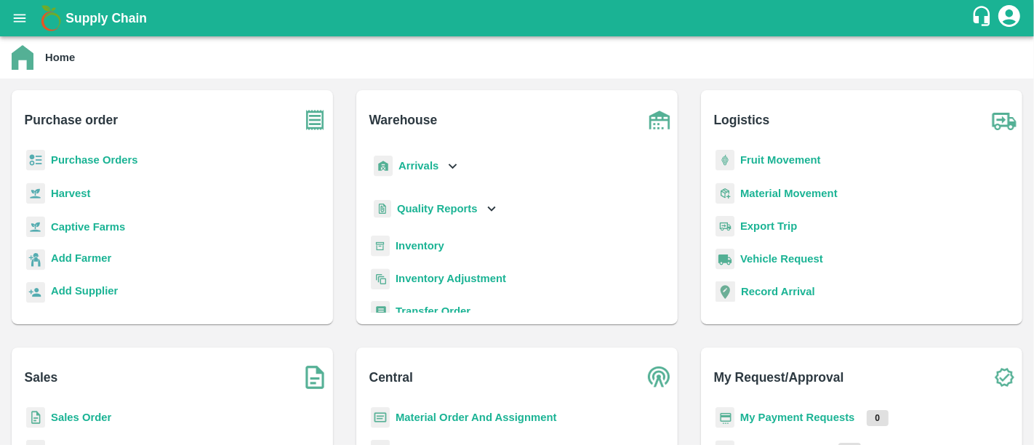
click at [802, 420] on b "My Payment Requests" at bounding box center [797, 418] width 115 height 12
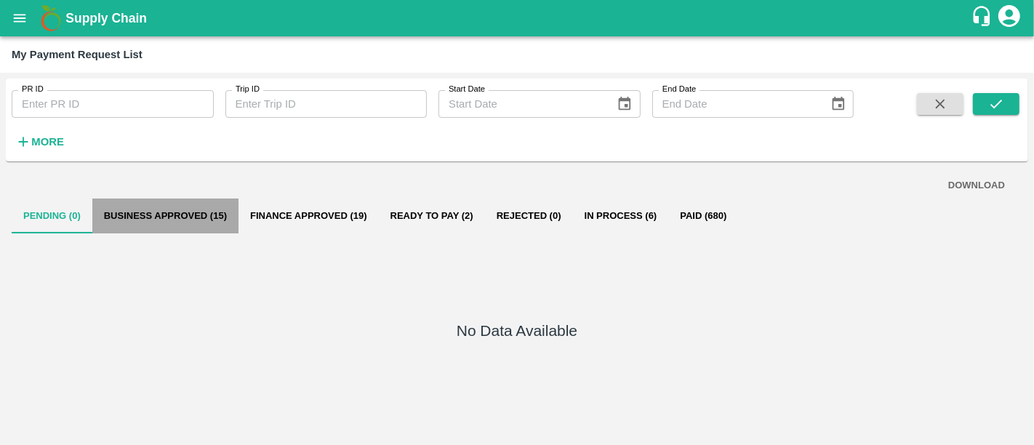
click at [195, 212] on button "Business Approved (15)" at bounding box center [165, 216] width 146 height 35
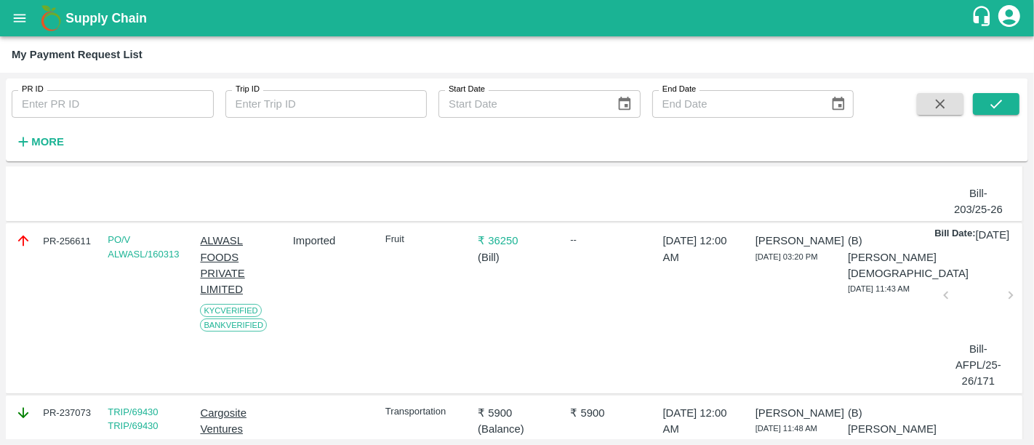
scroll to position [209, 0]
click at [60, 247] on div "PR-256611" at bounding box center [54, 239] width 79 height 16
copy div "PR-256611"
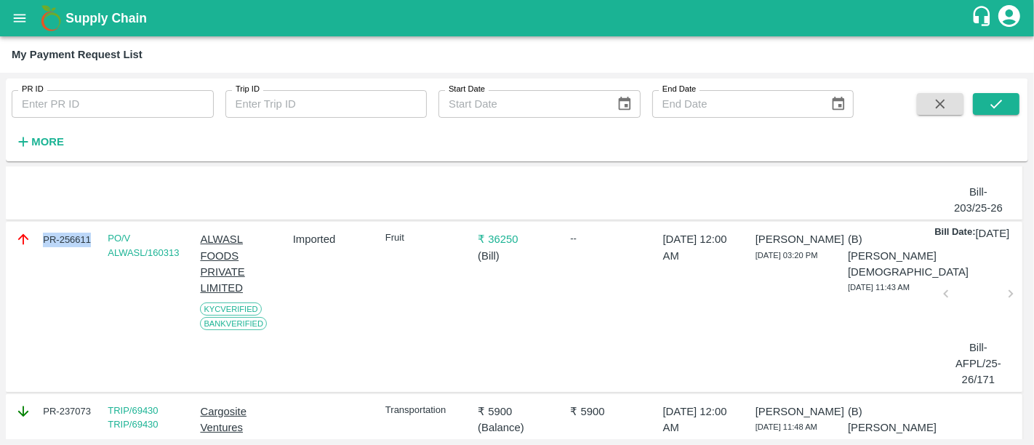
scroll to position [0, 0]
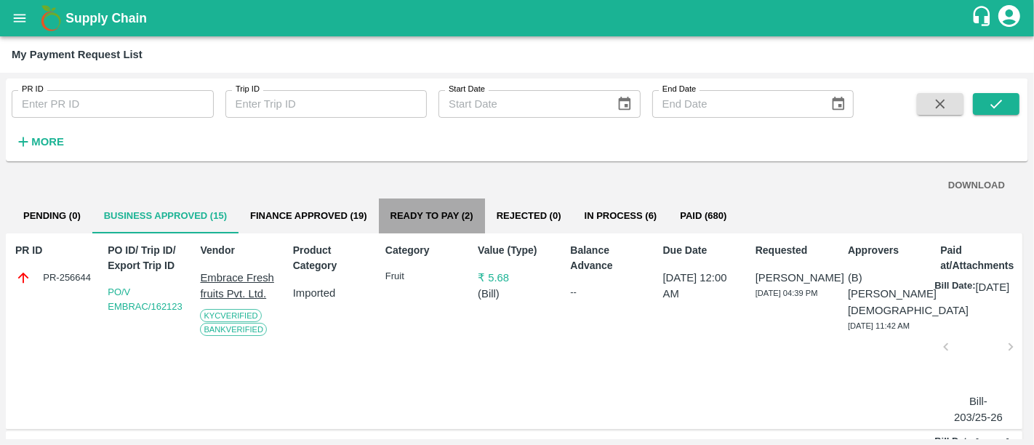
click at [421, 215] on button "Ready To Pay (2)" at bounding box center [432, 216] width 106 height 35
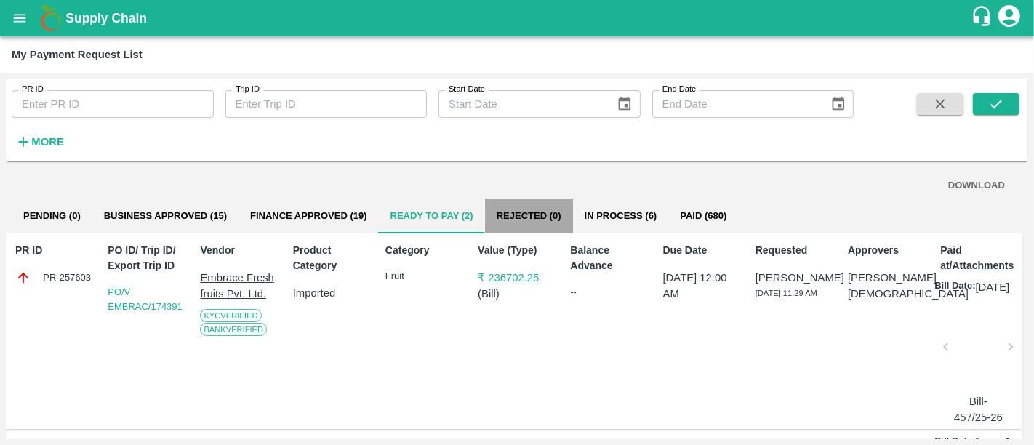
click at [507, 215] on button "Rejected (0)" at bounding box center [529, 216] width 88 height 35
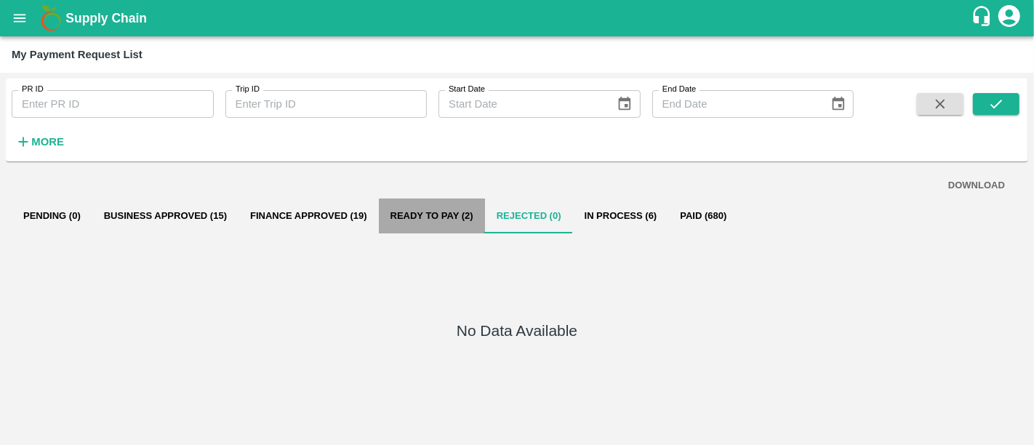
click at [422, 212] on button "Ready To Pay (2)" at bounding box center [432, 216] width 106 height 35
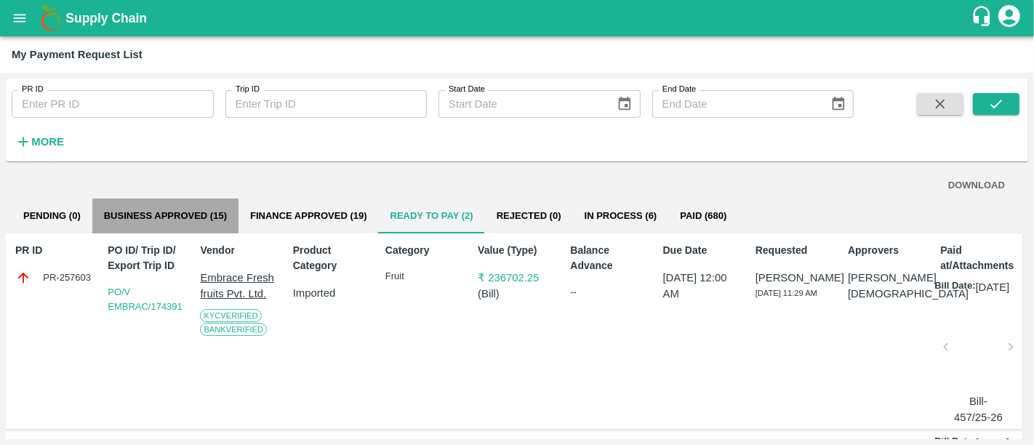
click at [132, 203] on button "Business Approved (15)" at bounding box center [165, 216] width 146 height 35
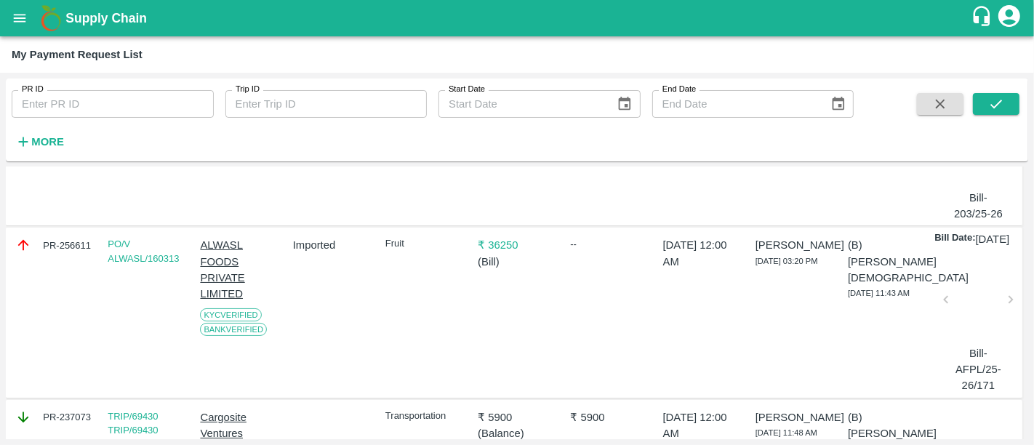
scroll to position [143, 0]
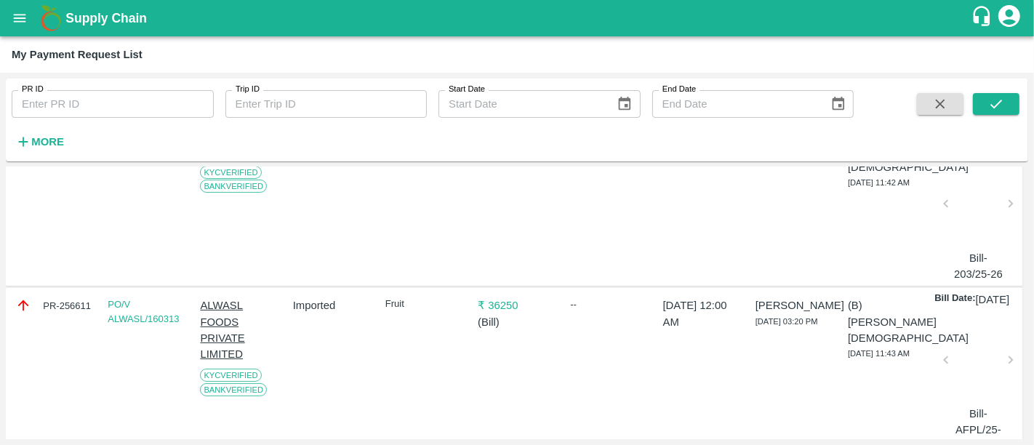
click at [492, 314] on p "₹ 36250" at bounding box center [517, 305] width 79 height 16
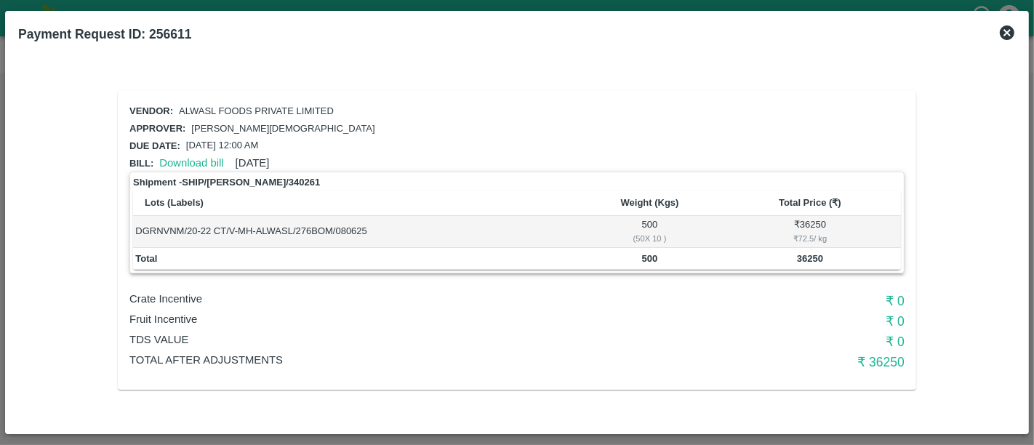
click at [999, 28] on icon at bounding box center [1007, 32] width 17 height 17
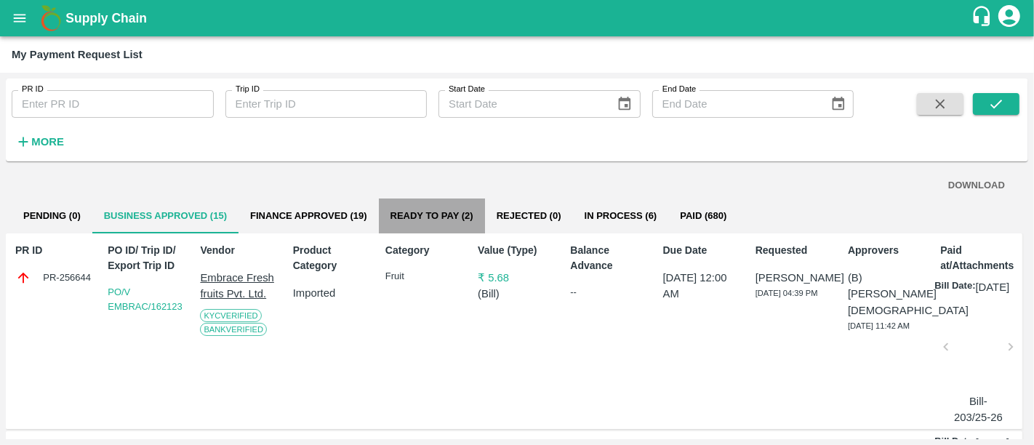
click at [438, 225] on button "Ready To Pay (2)" at bounding box center [432, 216] width 106 height 35
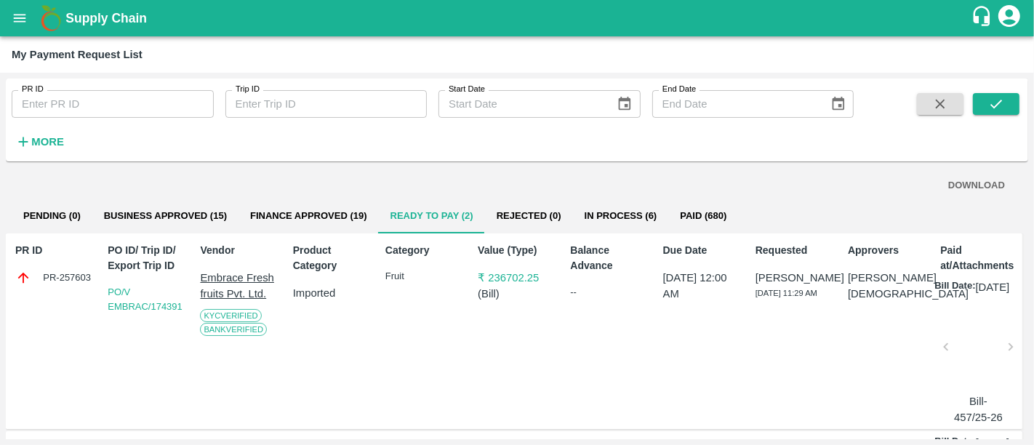
click at [507, 281] on p "₹ 236702.25" at bounding box center [517, 278] width 79 height 16
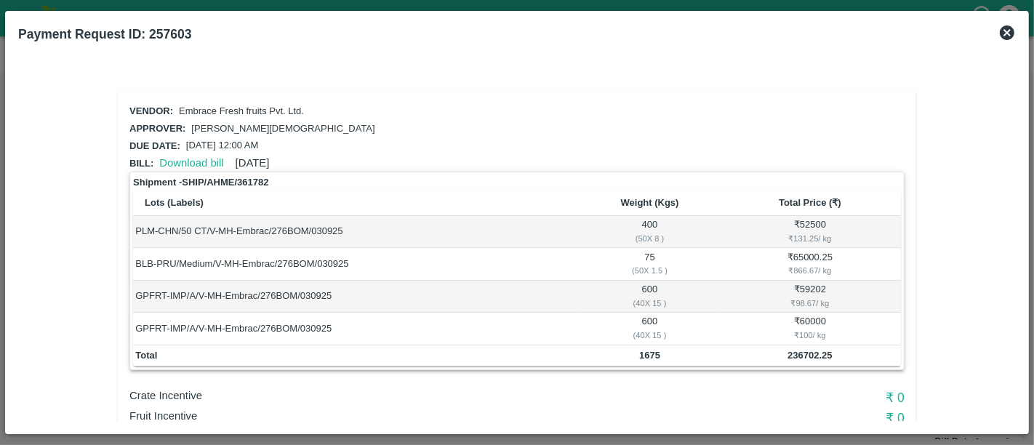
scroll to position [81, 0]
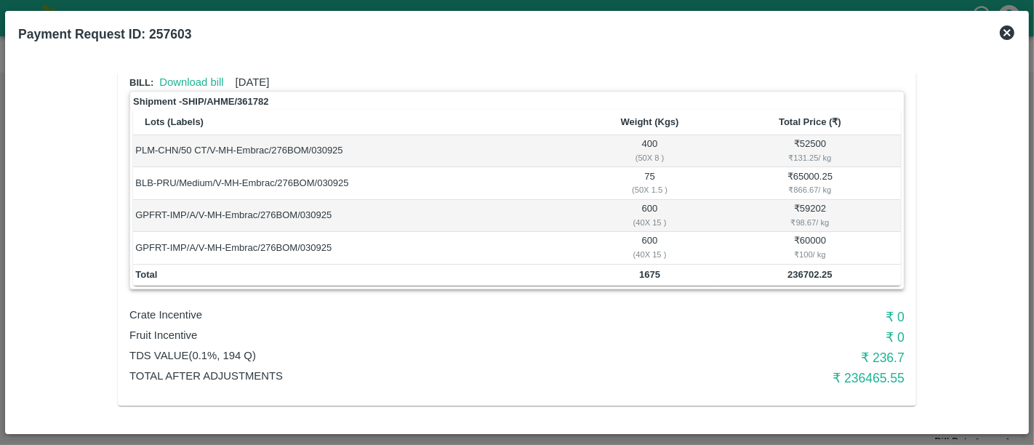
click at [1002, 37] on icon at bounding box center [1007, 32] width 15 height 15
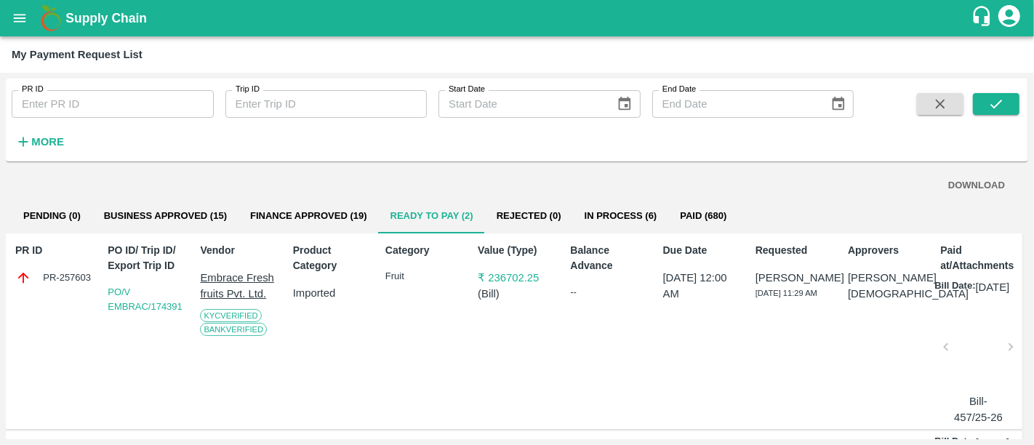
scroll to position [191, 0]
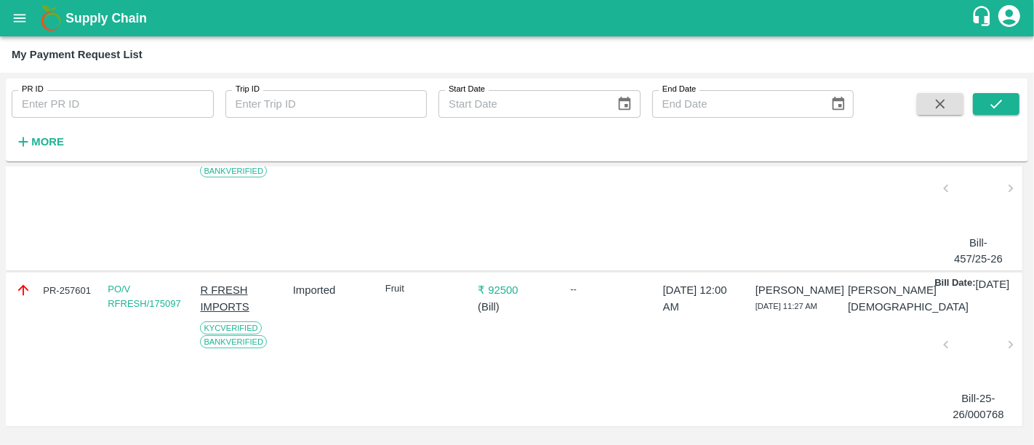
click at [498, 282] on p "₹ 92500" at bounding box center [517, 290] width 79 height 16
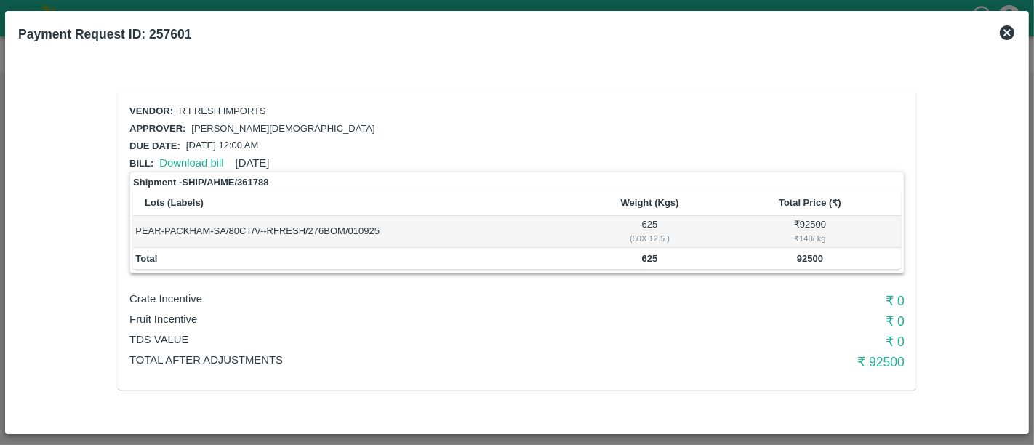
click at [1005, 36] on icon at bounding box center [1007, 32] width 15 height 15
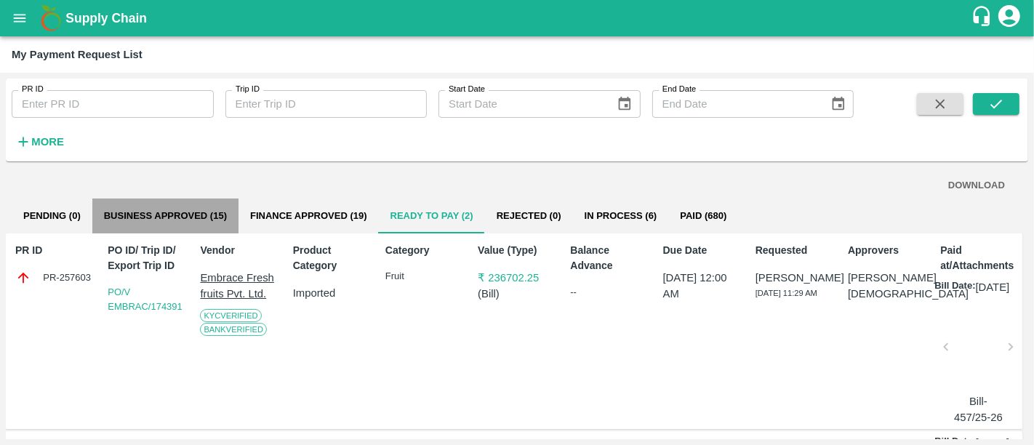
click at [190, 220] on button "Business Approved (15)" at bounding box center [165, 216] width 146 height 35
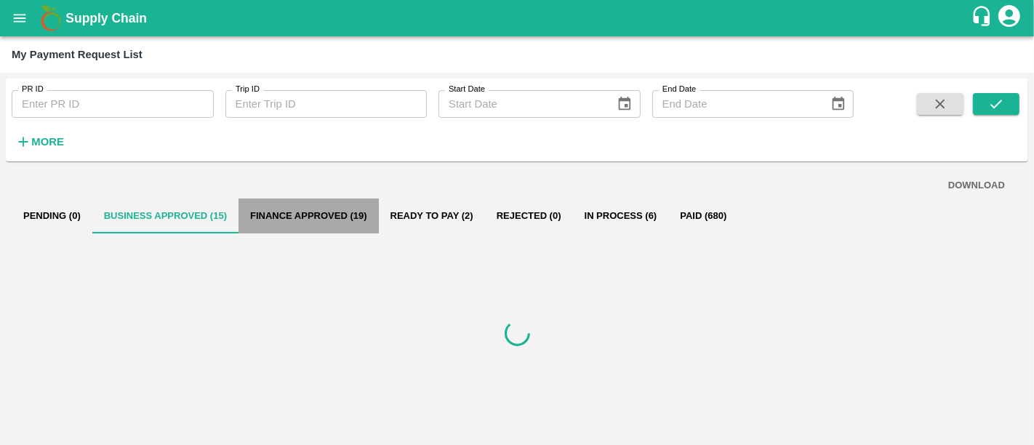
click at [326, 202] on button "Finance Approved (19)" at bounding box center [309, 216] width 140 height 35
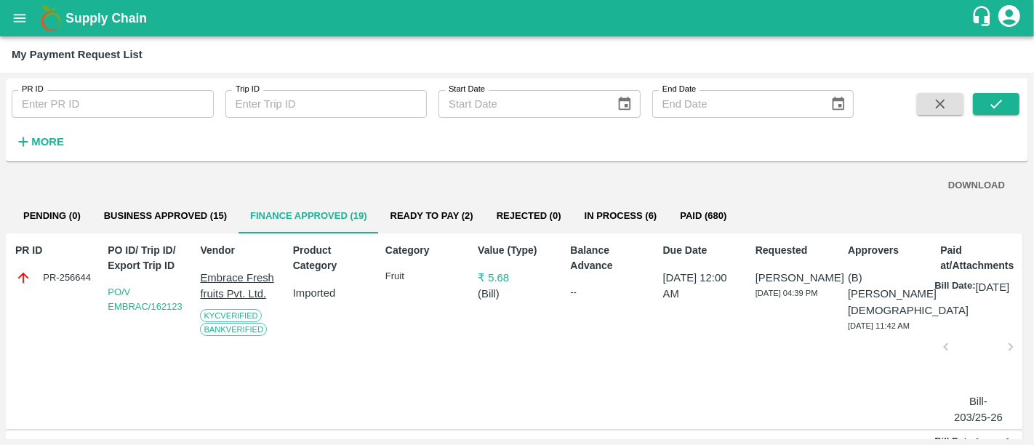
click at [500, 285] on p "₹ 5.68" at bounding box center [517, 278] width 79 height 16
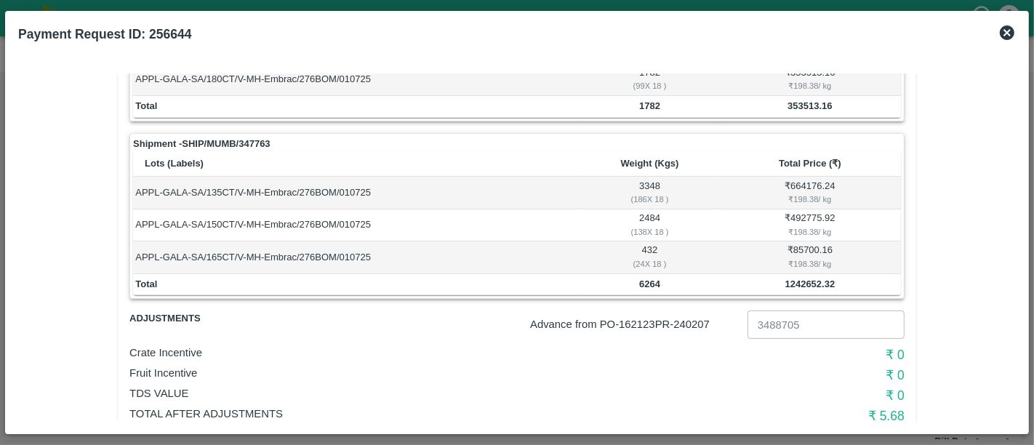
scroll to position [365, 0]
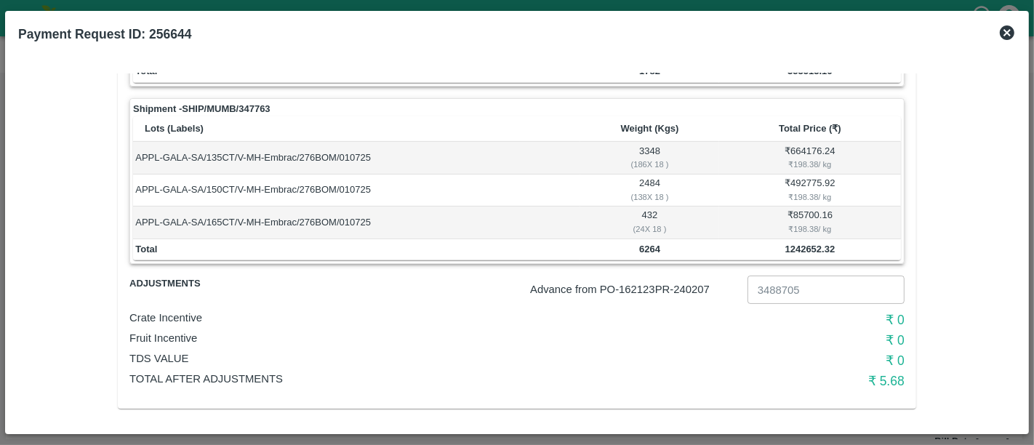
click at [1005, 28] on icon at bounding box center [1007, 32] width 15 height 15
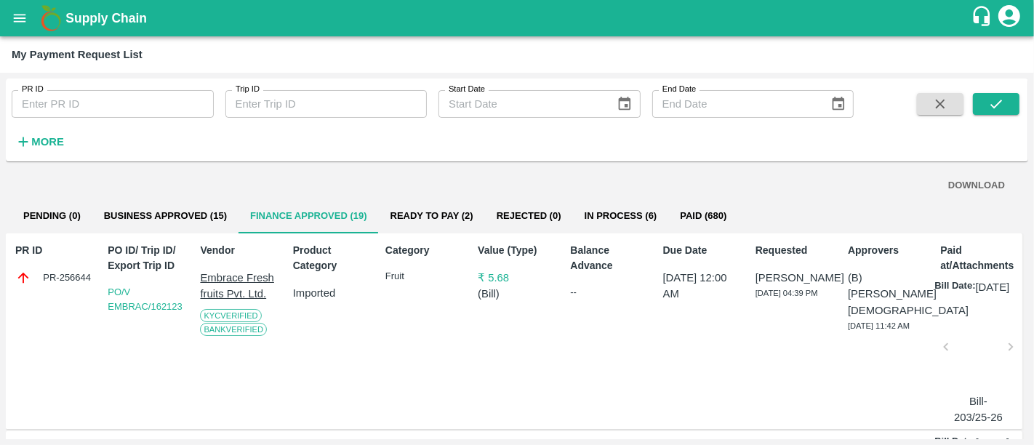
click at [81, 22] on b "Supply Chain" at bounding box center [105, 18] width 81 height 15
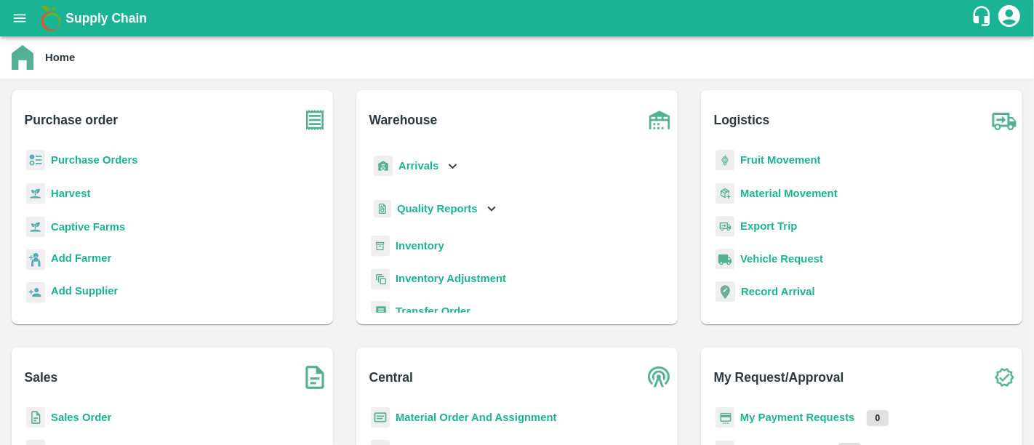
scroll to position [147, 0]
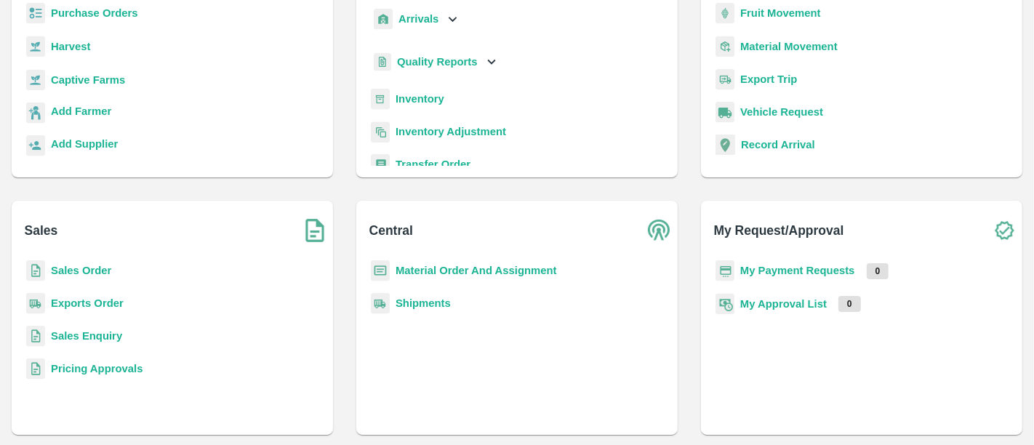
click at [777, 267] on b "My Payment Requests" at bounding box center [797, 271] width 115 height 12
